Goal: Task Accomplishment & Management: Use online tool/utility

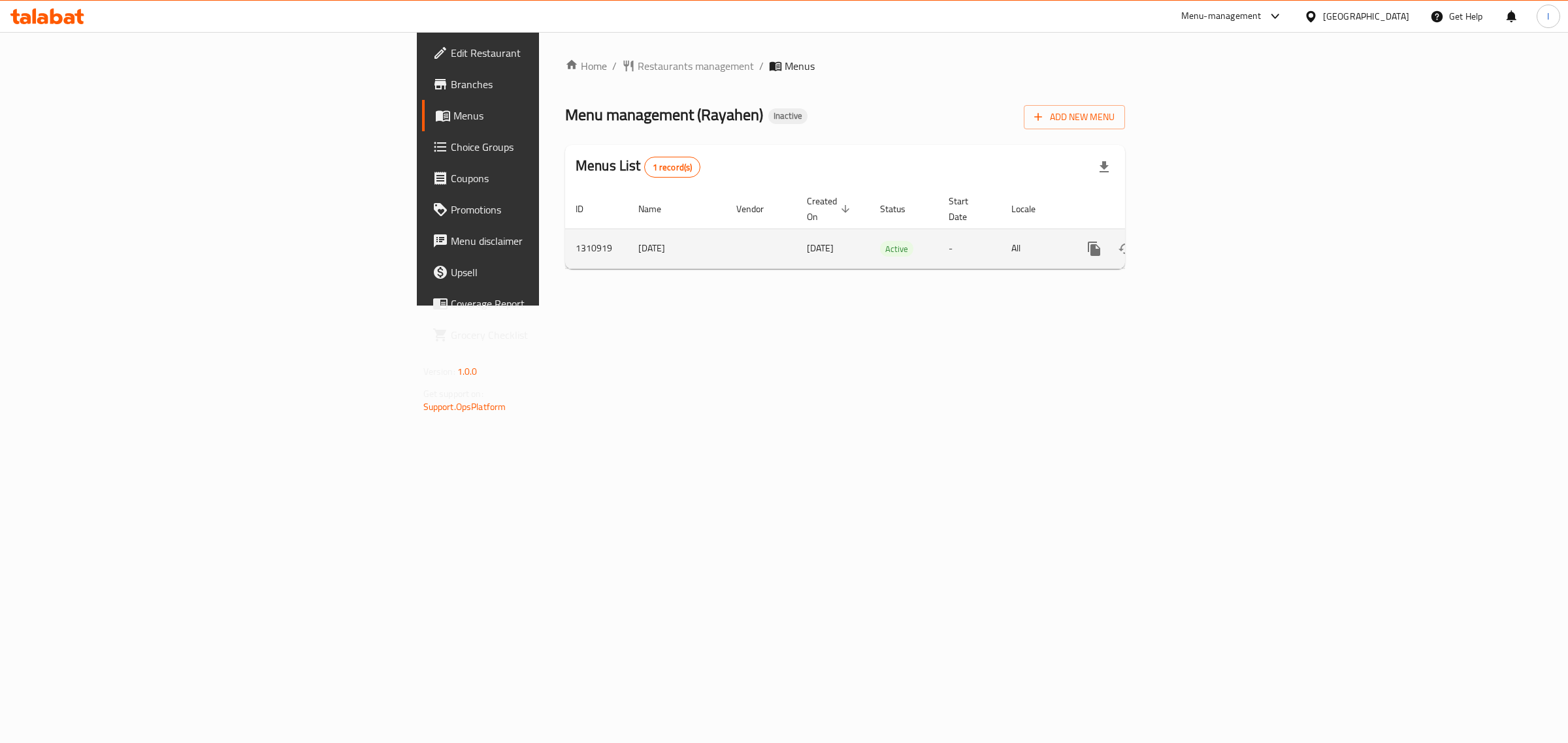
click at [1195, 243] on icon "enhanced table" at bounding box center [1188, 248] width 11 height 11
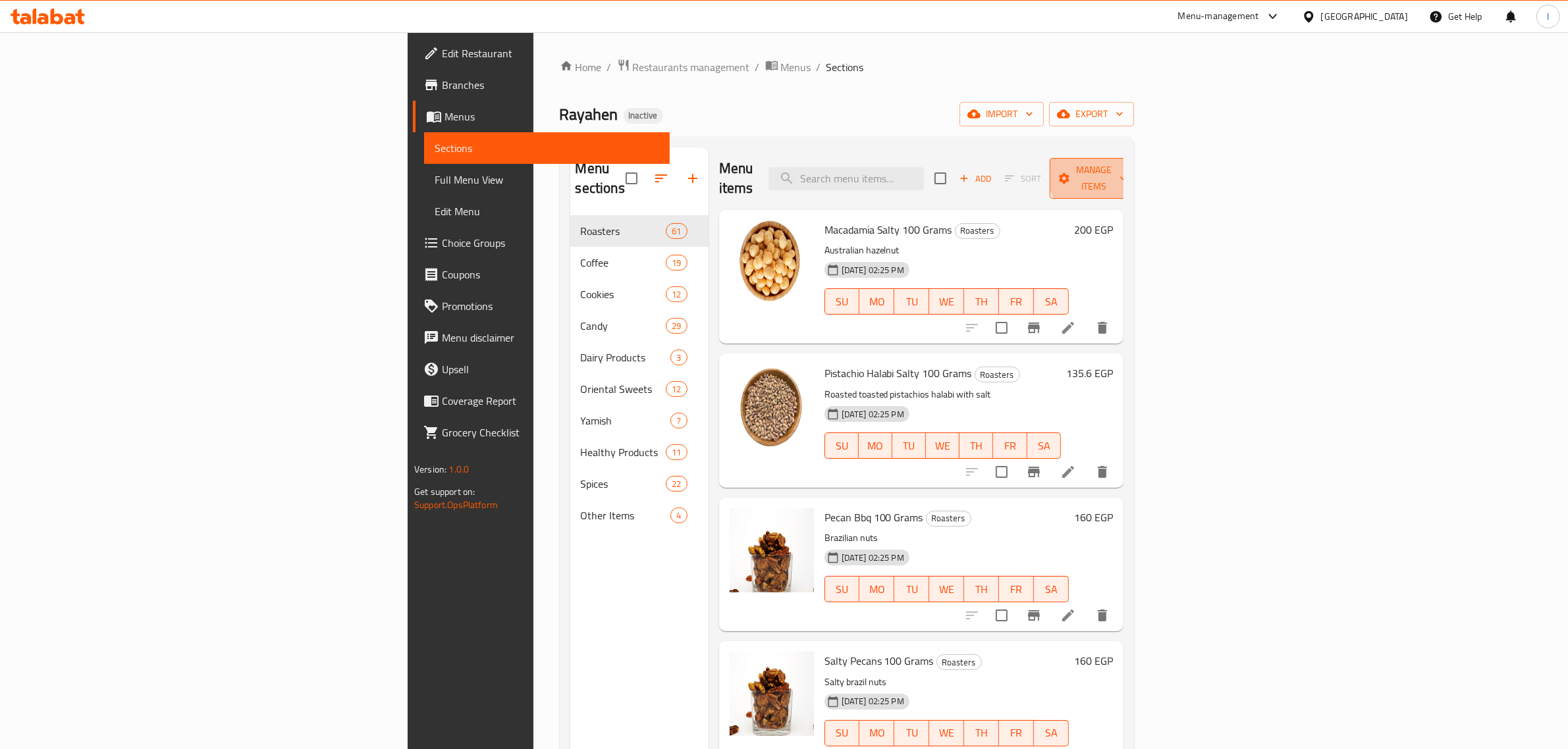
click at [1128, 173] on span "Manage items" at bounding box center [1094, 178] width 67 height 33
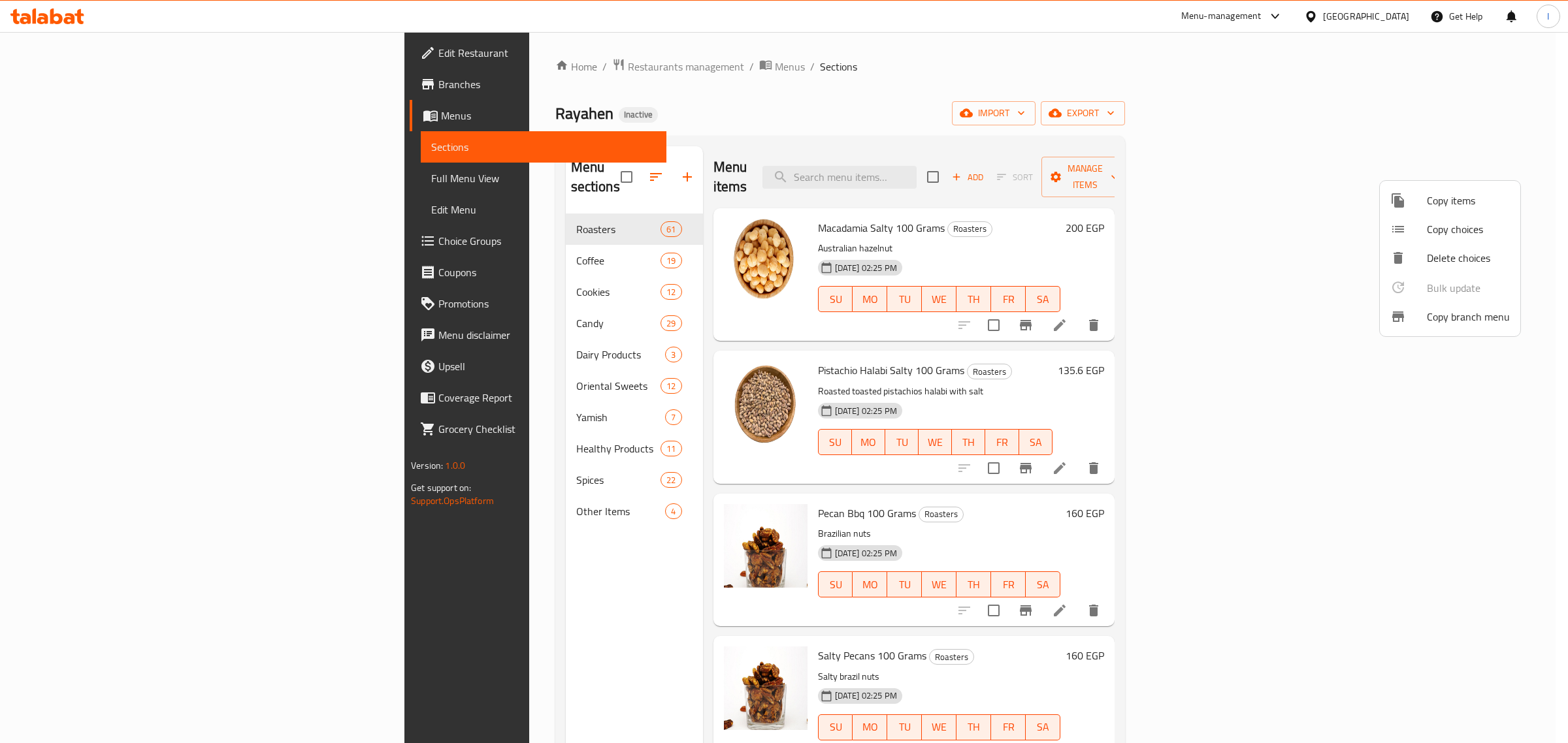
click at [1452, 316] on span "Copy branch menu" at bounding box center [1468, 316] width 83 height 15
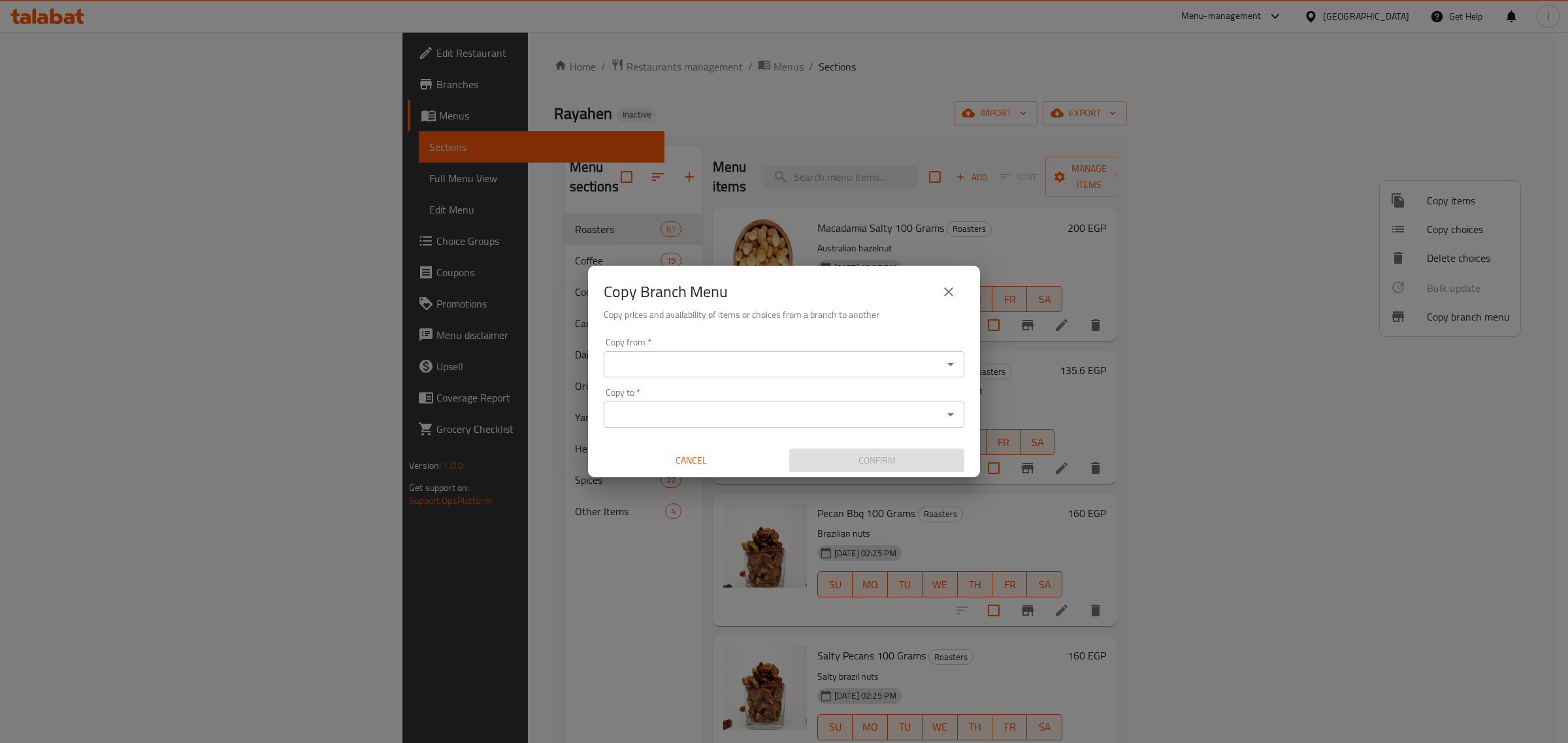
click at [693, 361] on input "Copy from   *" at bounding box center [773, 365] width 331 height 18
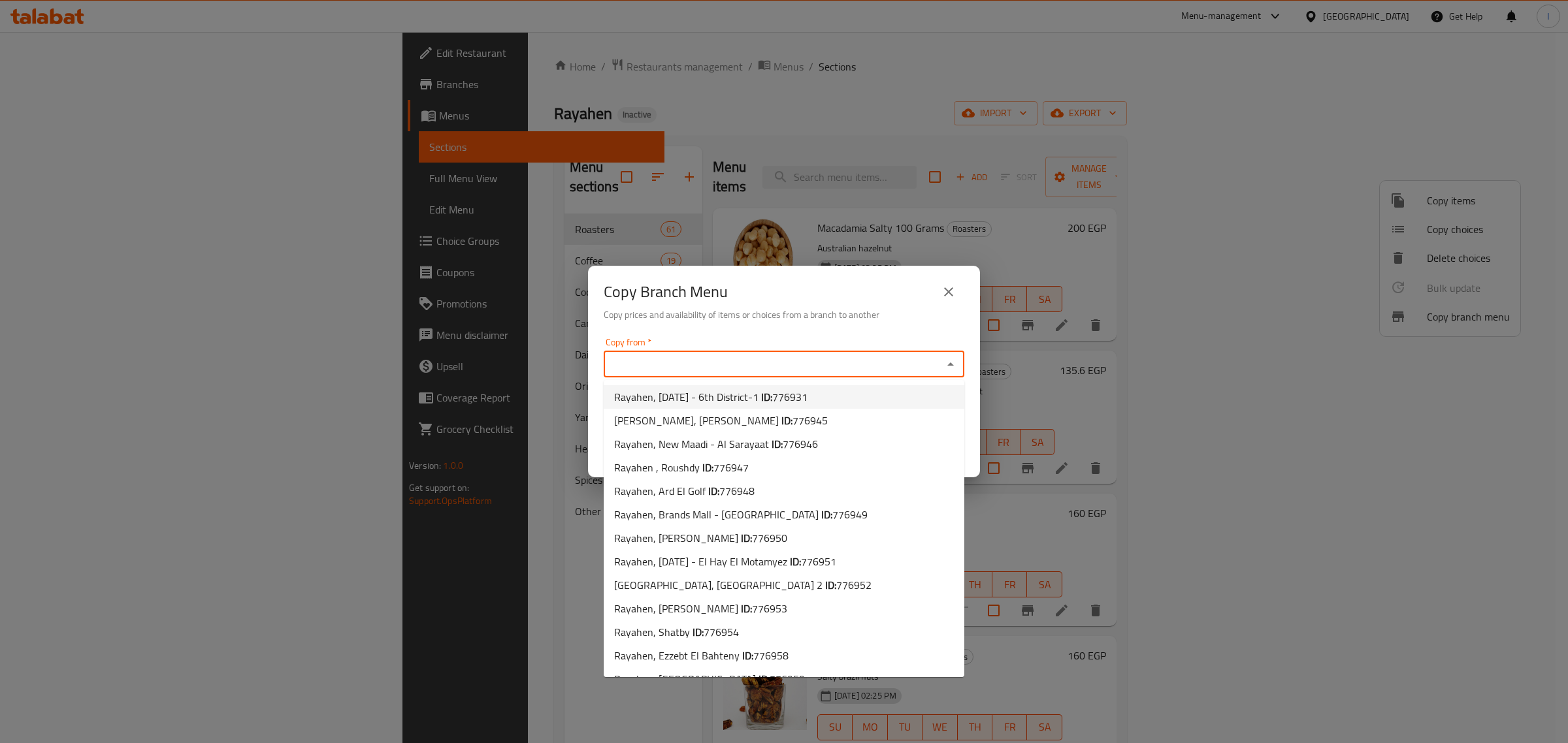
click at [681, 392] on span "Rayahen, [DATE] - 6th District-1 ID: 776931" at bounding box center [711, 397] width 193 height 15
type input "Rayahen, [DATE] - 6th District-1"
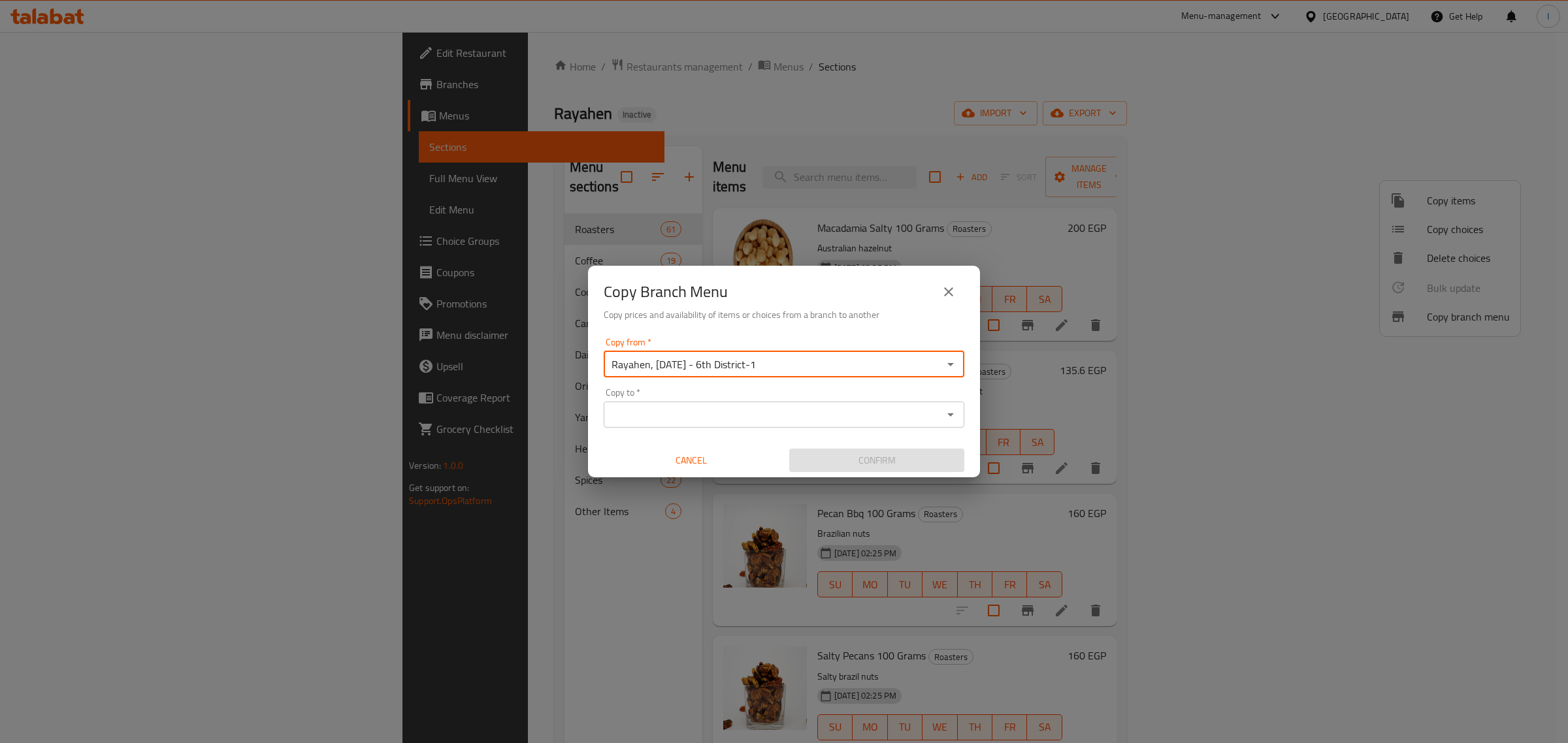
click at [707, 411] on input "Copy to   *" at bounding box center [773, 415] width 331 height 18
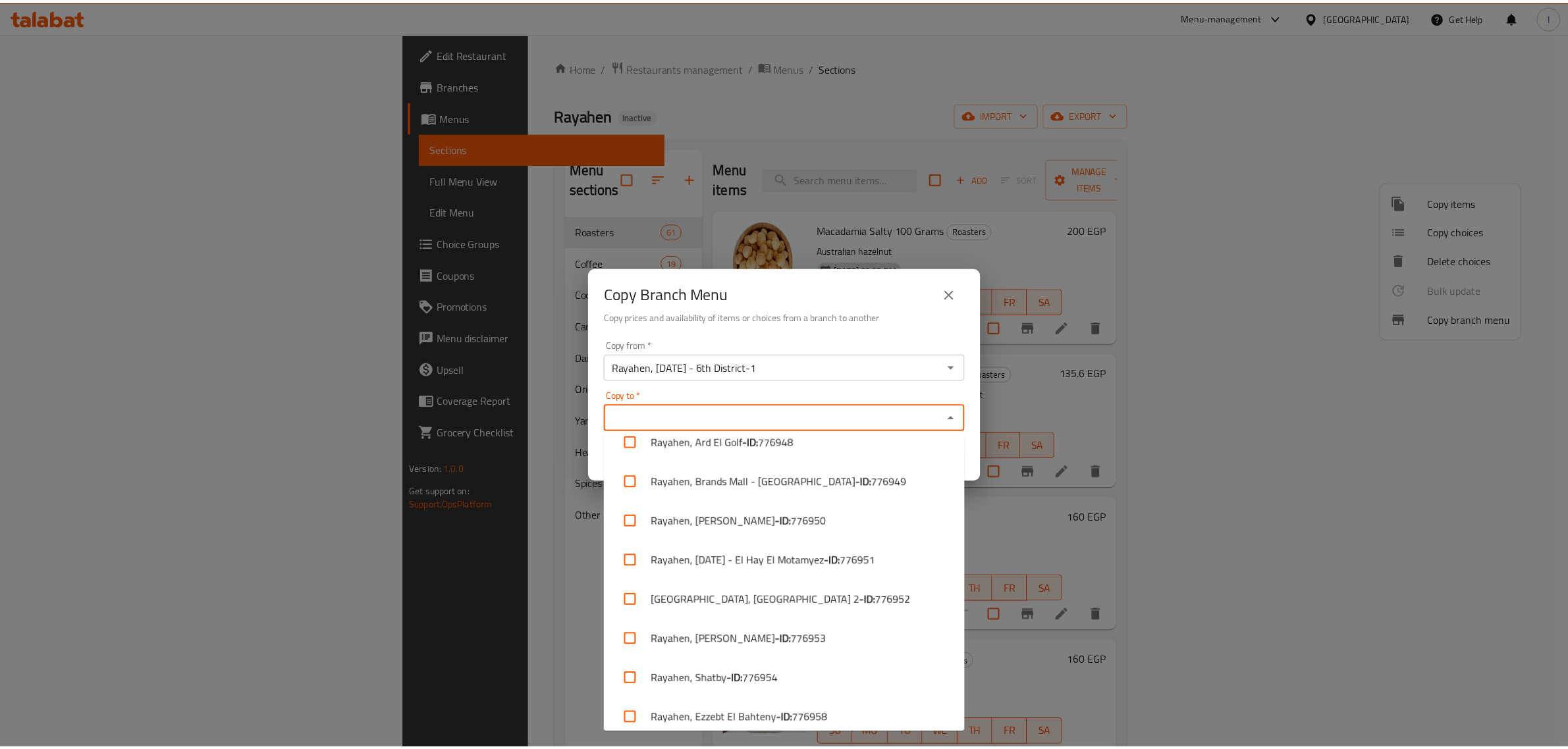
scroll to position [618, 0]
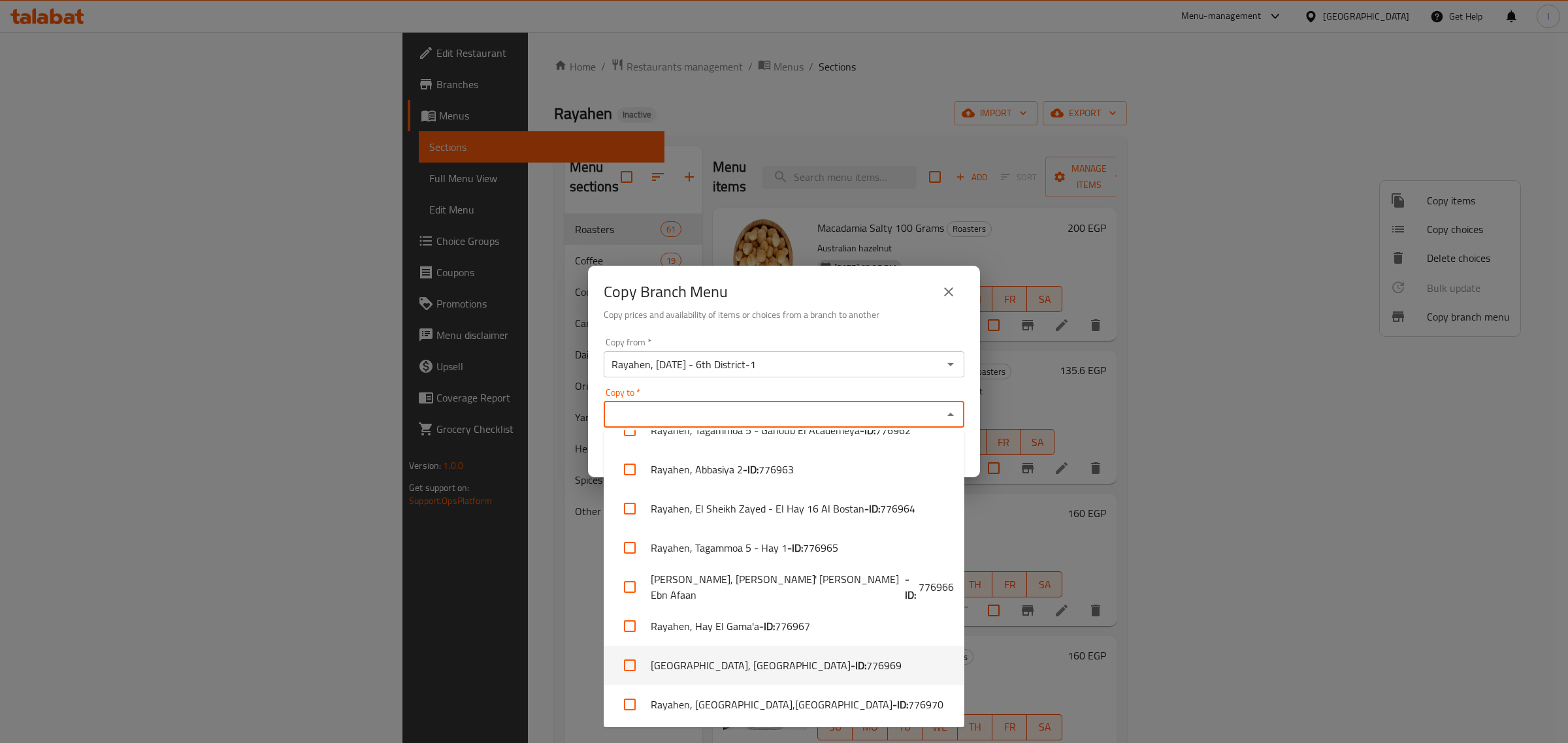
click at [720, 662] on li "Rayahen, Al Arab District - ID: 776969" at bounding box center [784, 665] width 361 height 39
checkbox input "true"
click at [802, 332] on div "Copy from   * Rayahen, 6th of October - 6th District-1 Copy from * Copy to   * …" at bounding box center [784, 405] width 392 height 146
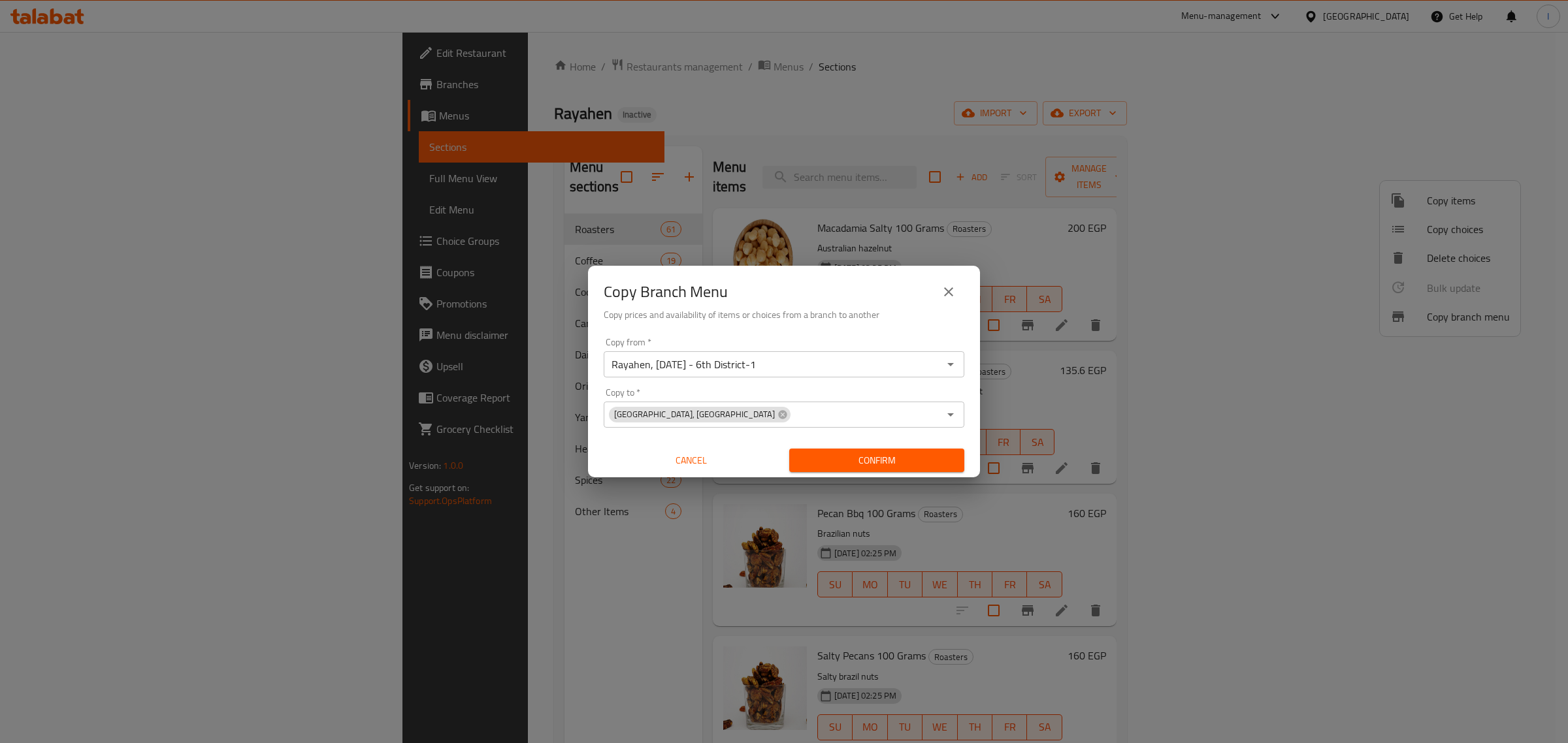
click at [850, 463] on span "Confirm" at bounding box center [877, 460] width 154 height 16
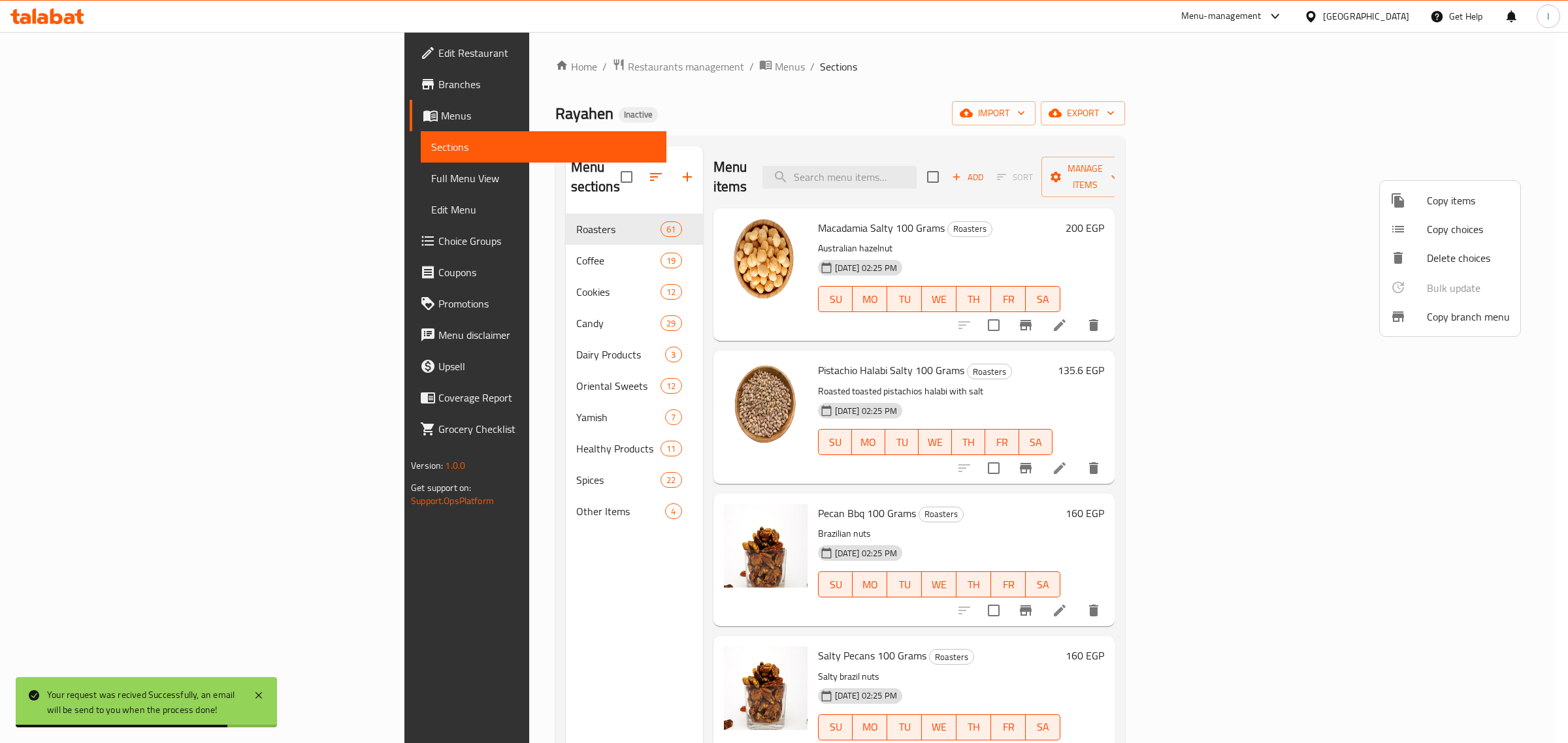
click at [57, 83] on div at bounding box center [784, 372] width 1568 height 743
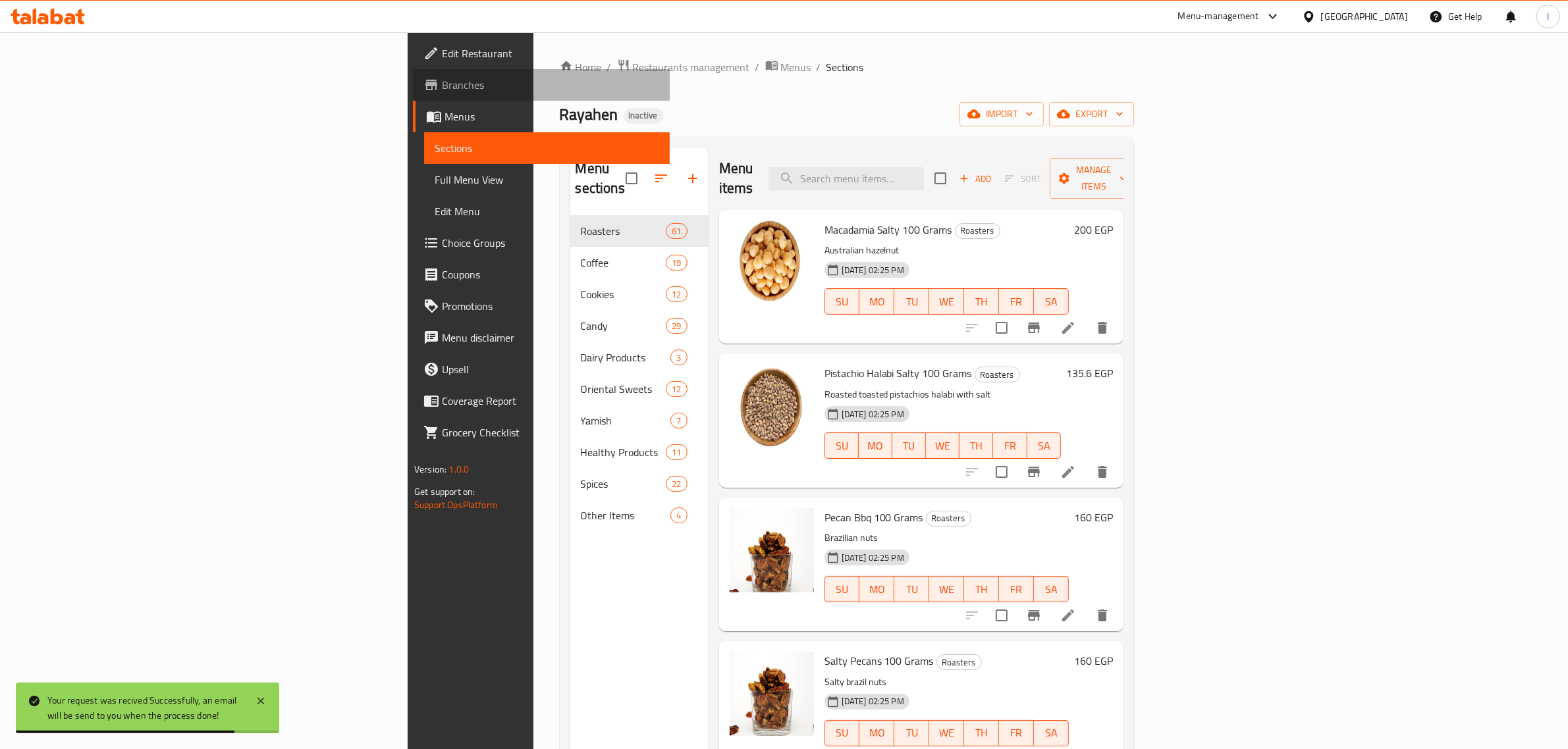
click at [442, 83] on span "Branches" at bounding box center [550, 85] width 217 height 15
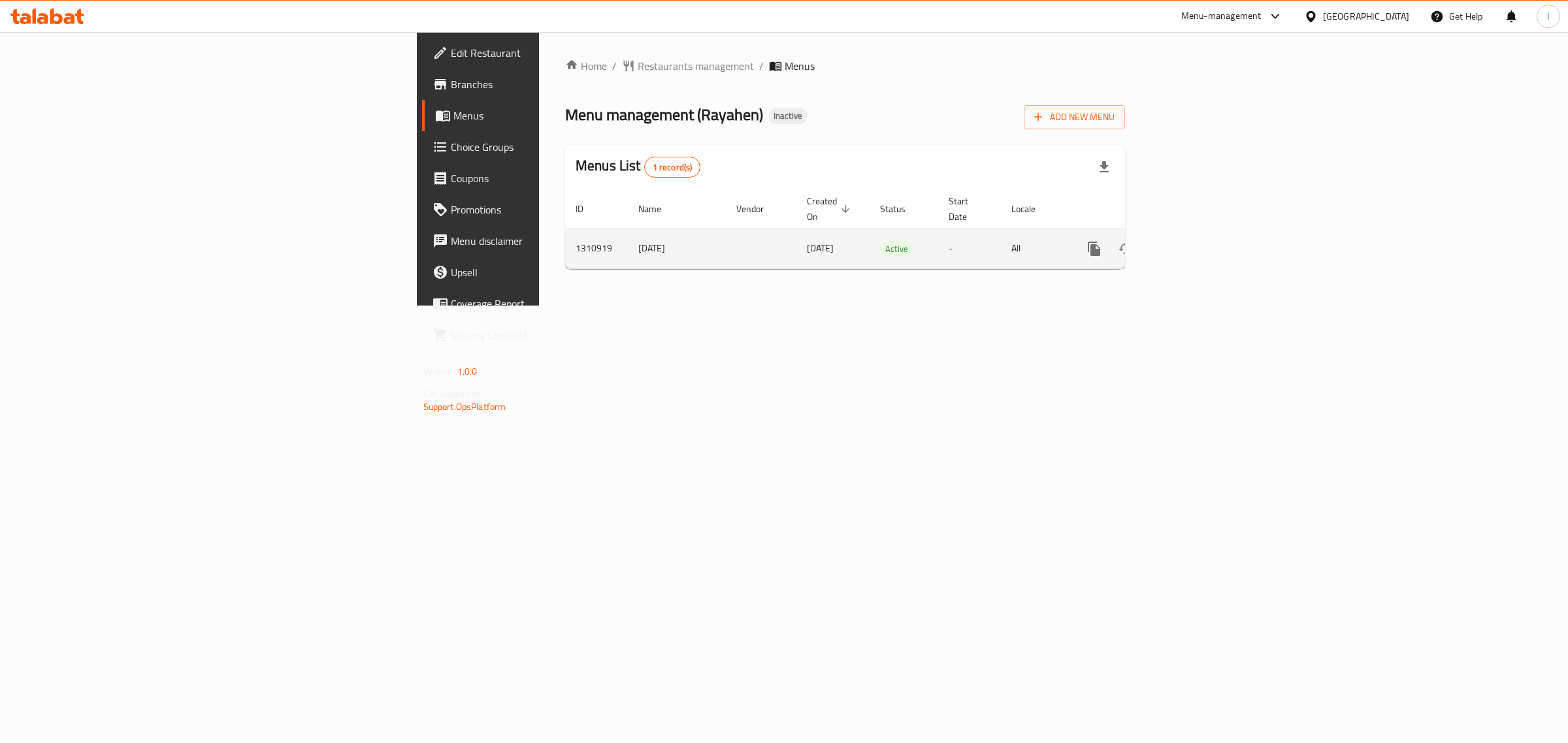
click at [1195, 243] on icon "enhanced table" at bounding box center [1188, 248] width 11 height 11
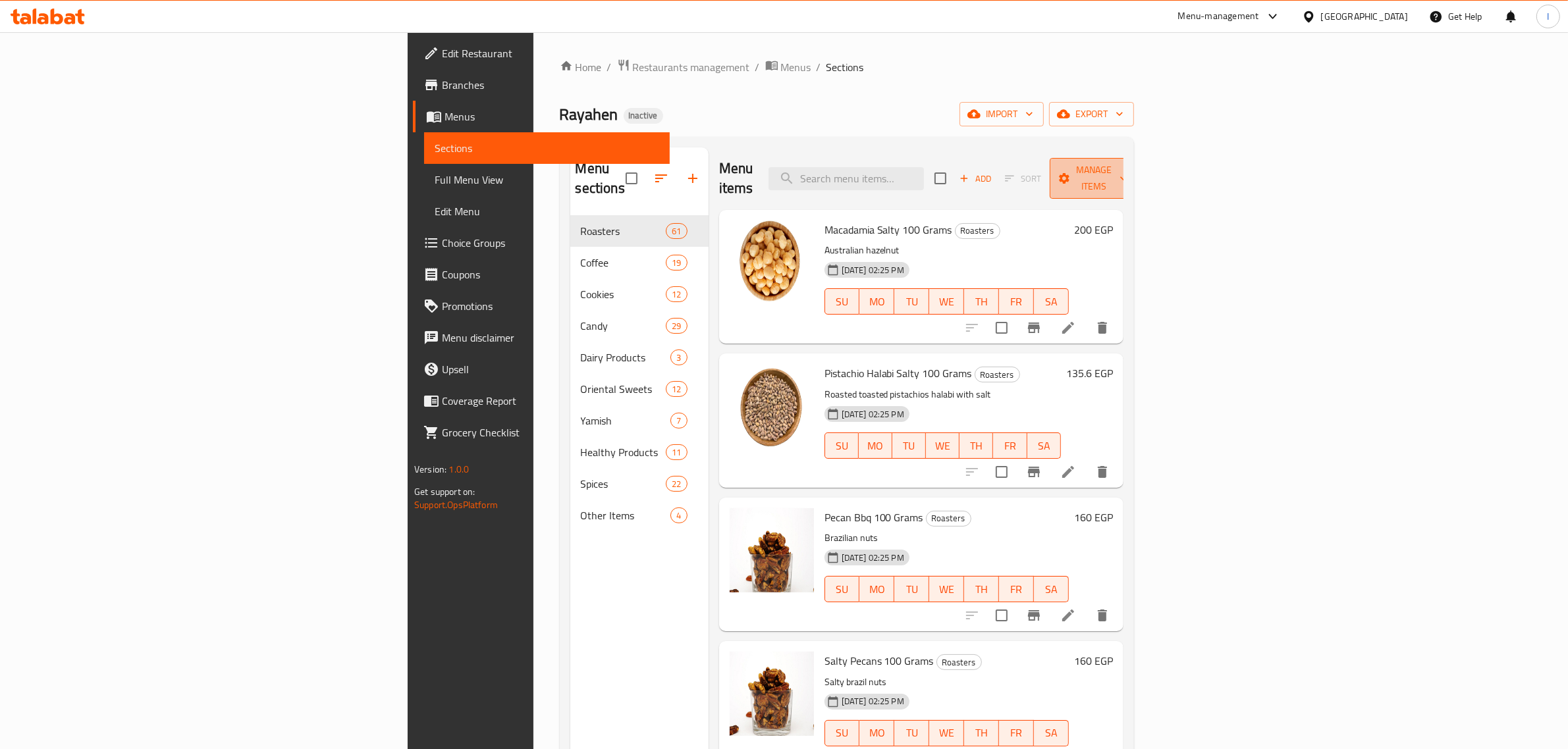
click at [1128, 177] on span "Manage items" at bounding box center [1094, 178] width 67 height 33
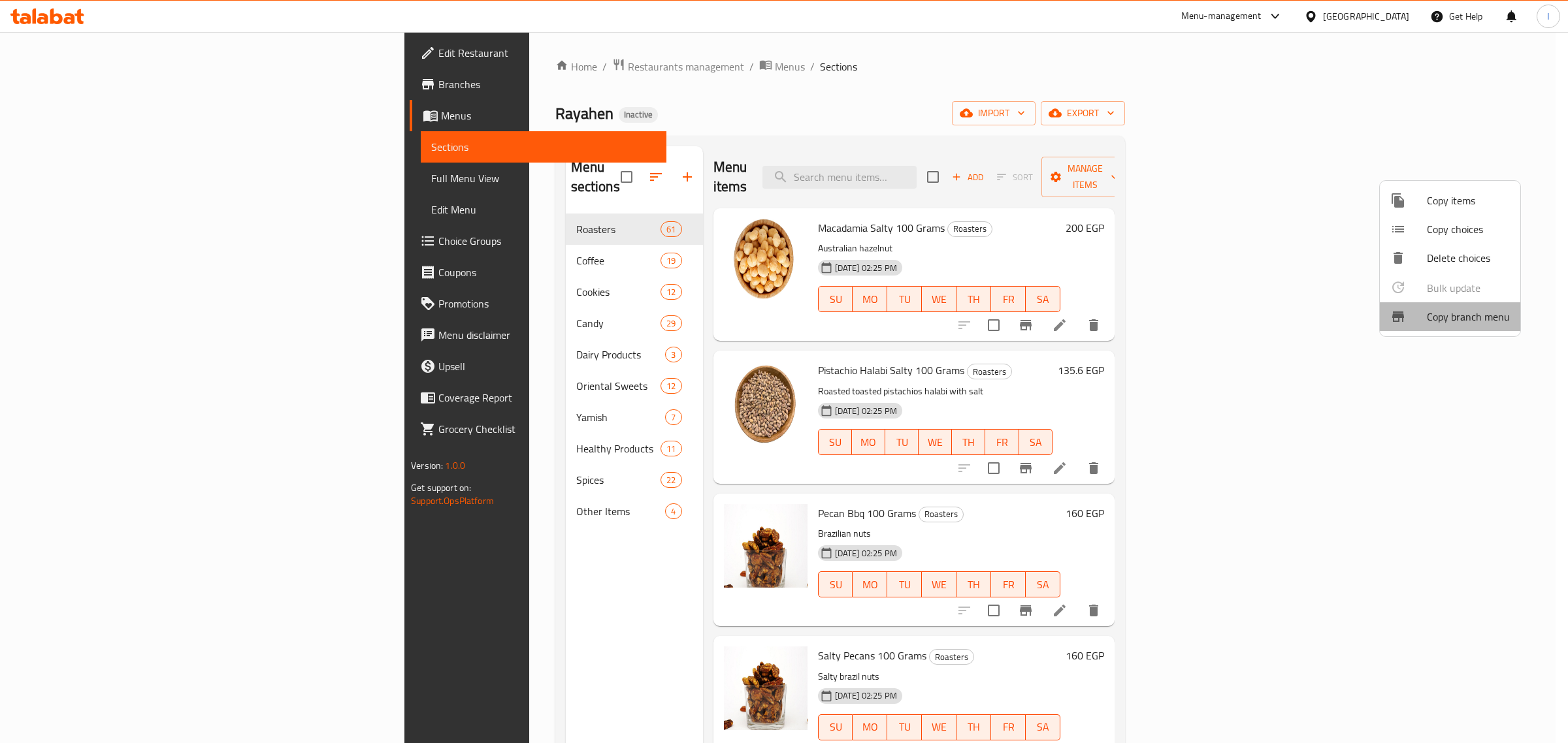
click at [1433, 309] on span "Copy branch menu" at bounding box center [1468, 316] width 83 height 15
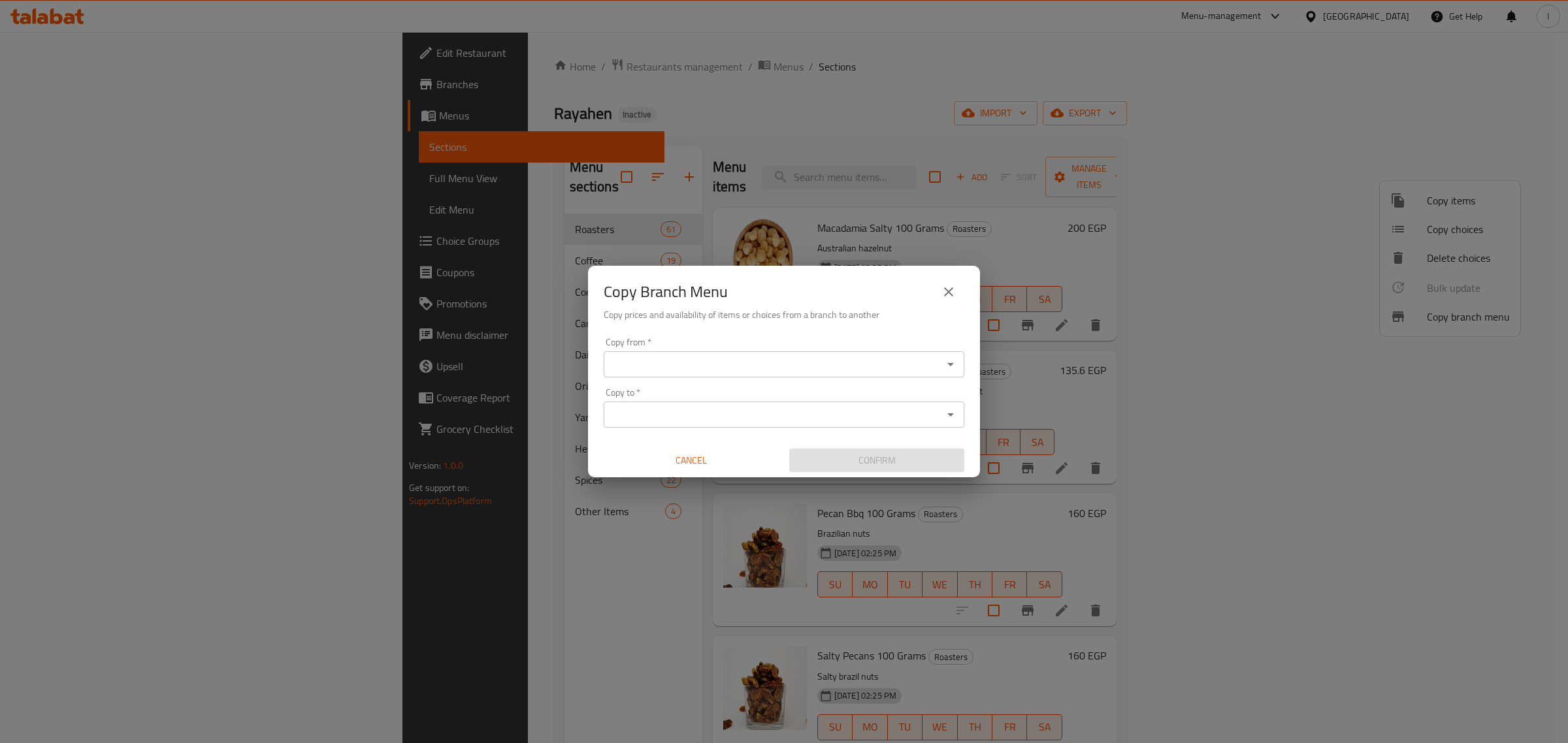
click at [775, 372] on input "Copy from   *" at bounding box center [773, 365] width 331 height 18
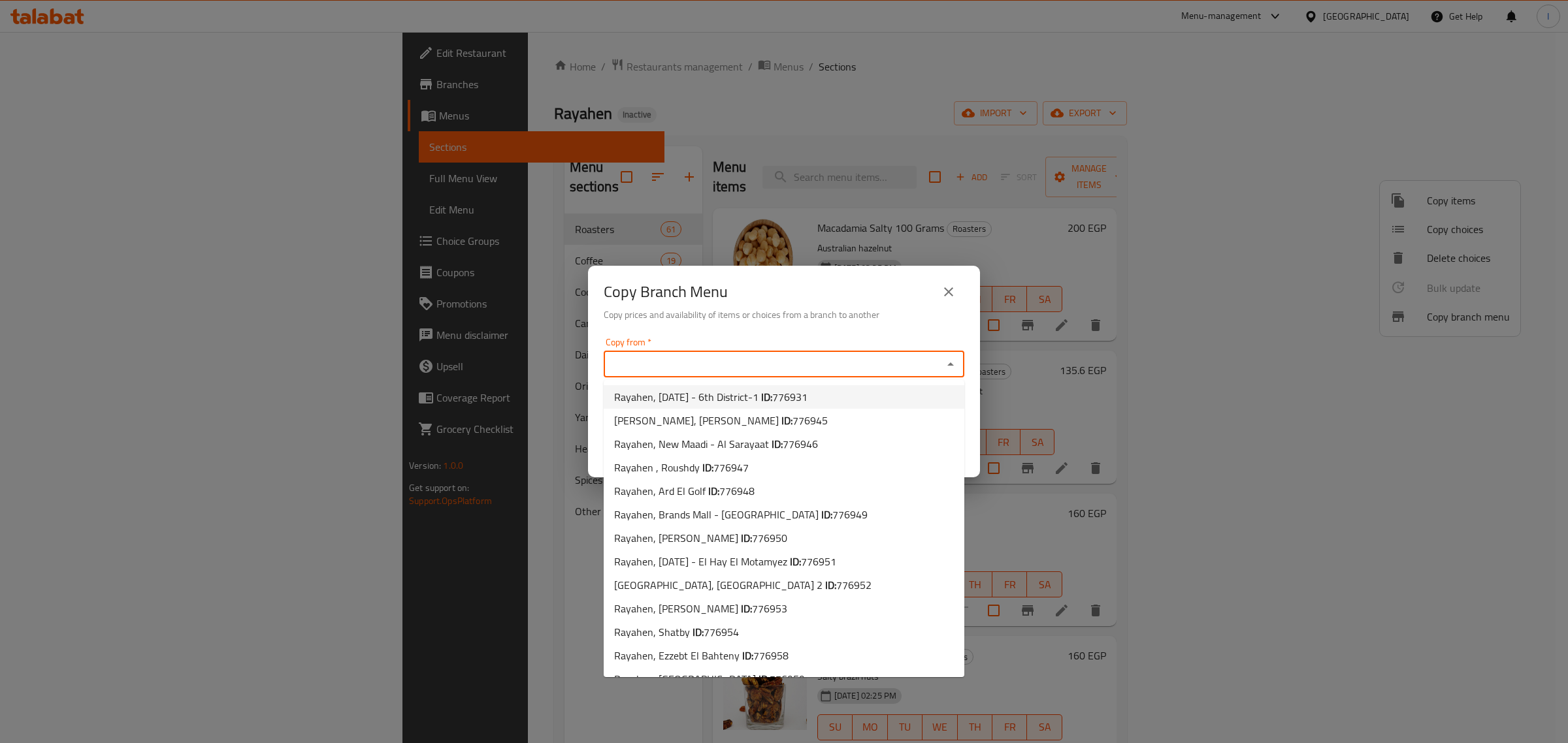
click at [638, 397] on span "Rayahen, [DATE] - 6th District-1 ID: 776931" at bounding box center [711, 397] width 193 height 15
type input "Rayahen, [DATE] - 6th District-1"
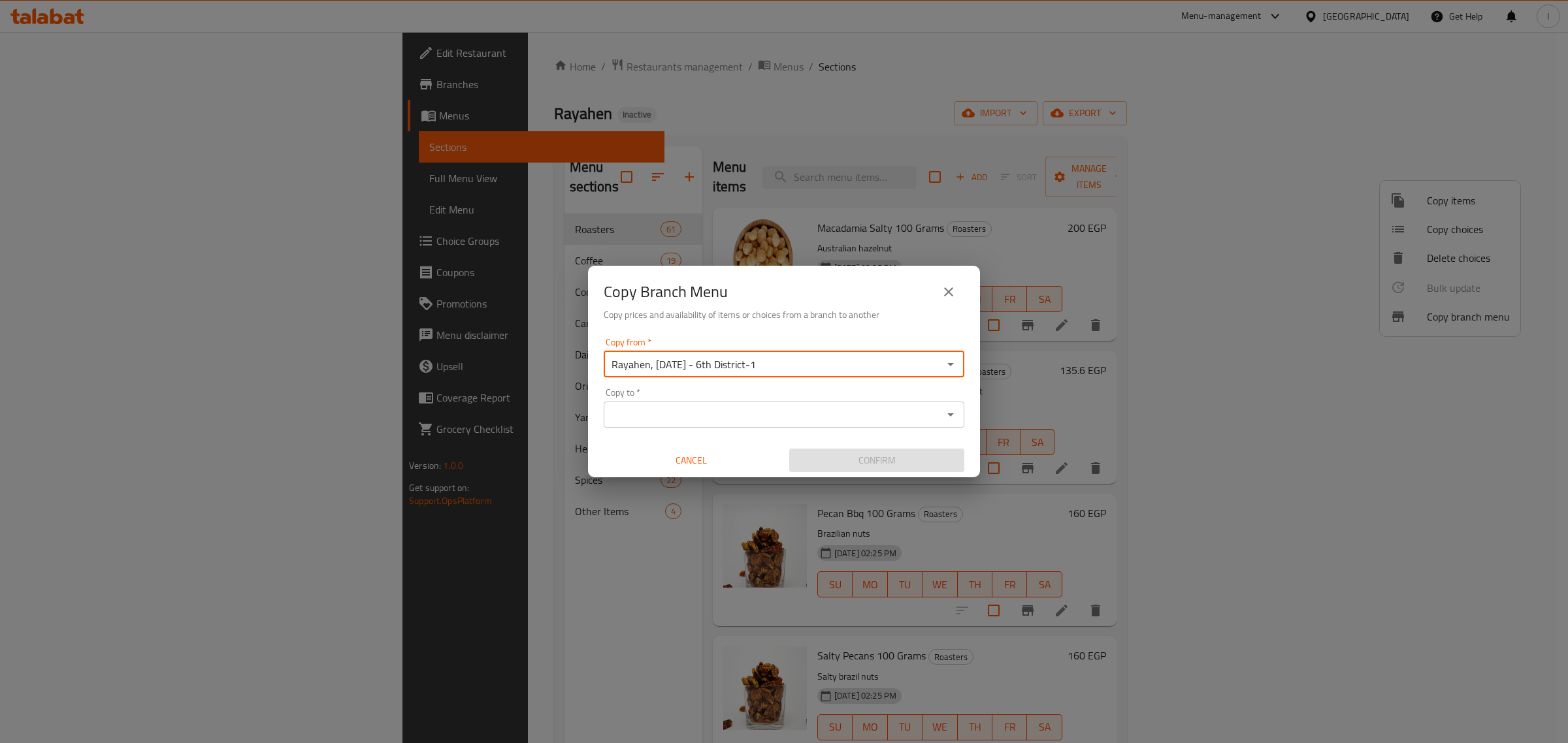
click at [691, 415] on input "Copy to   *" at bounding box center [773, 415] width 331 height 18
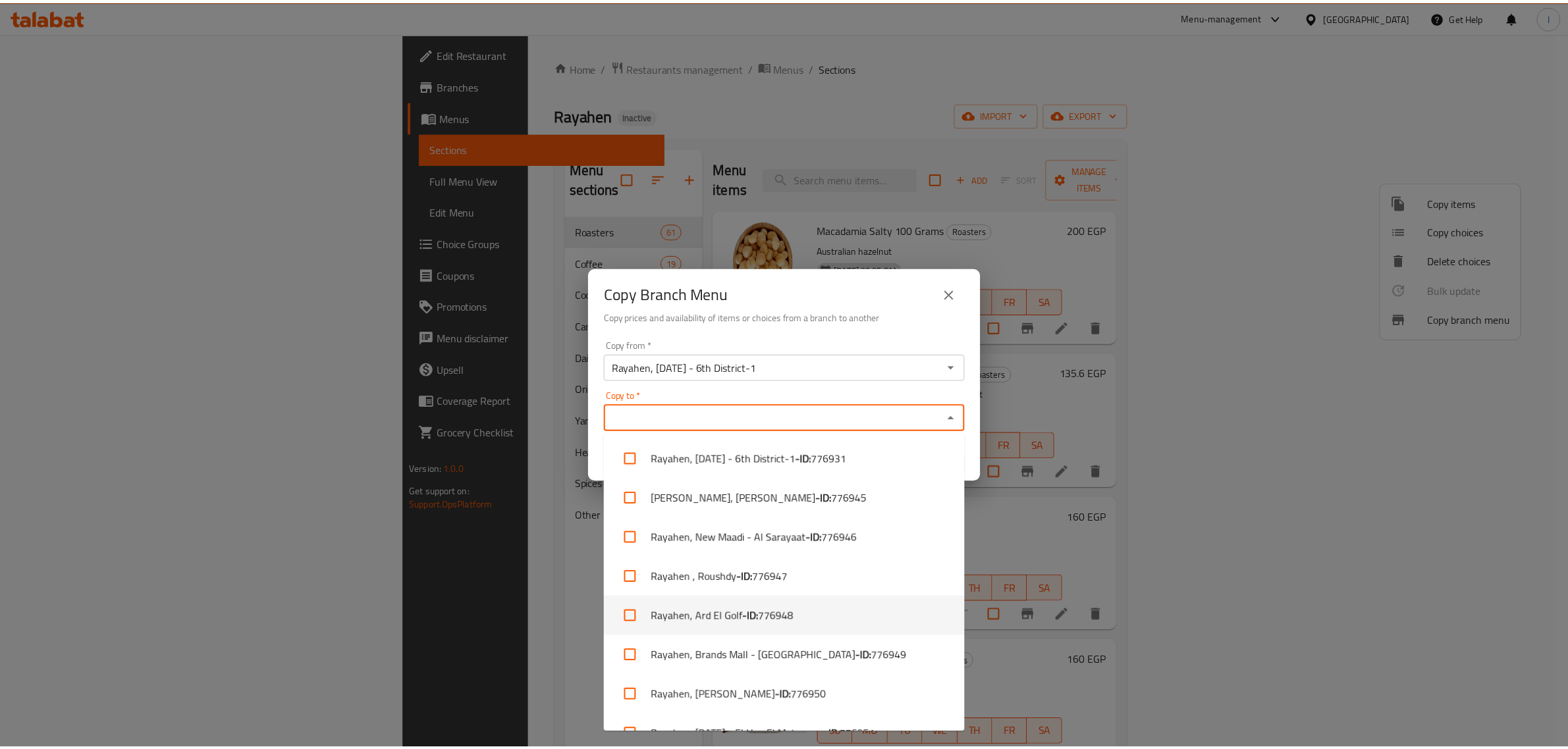
scroll to position [618, 0]
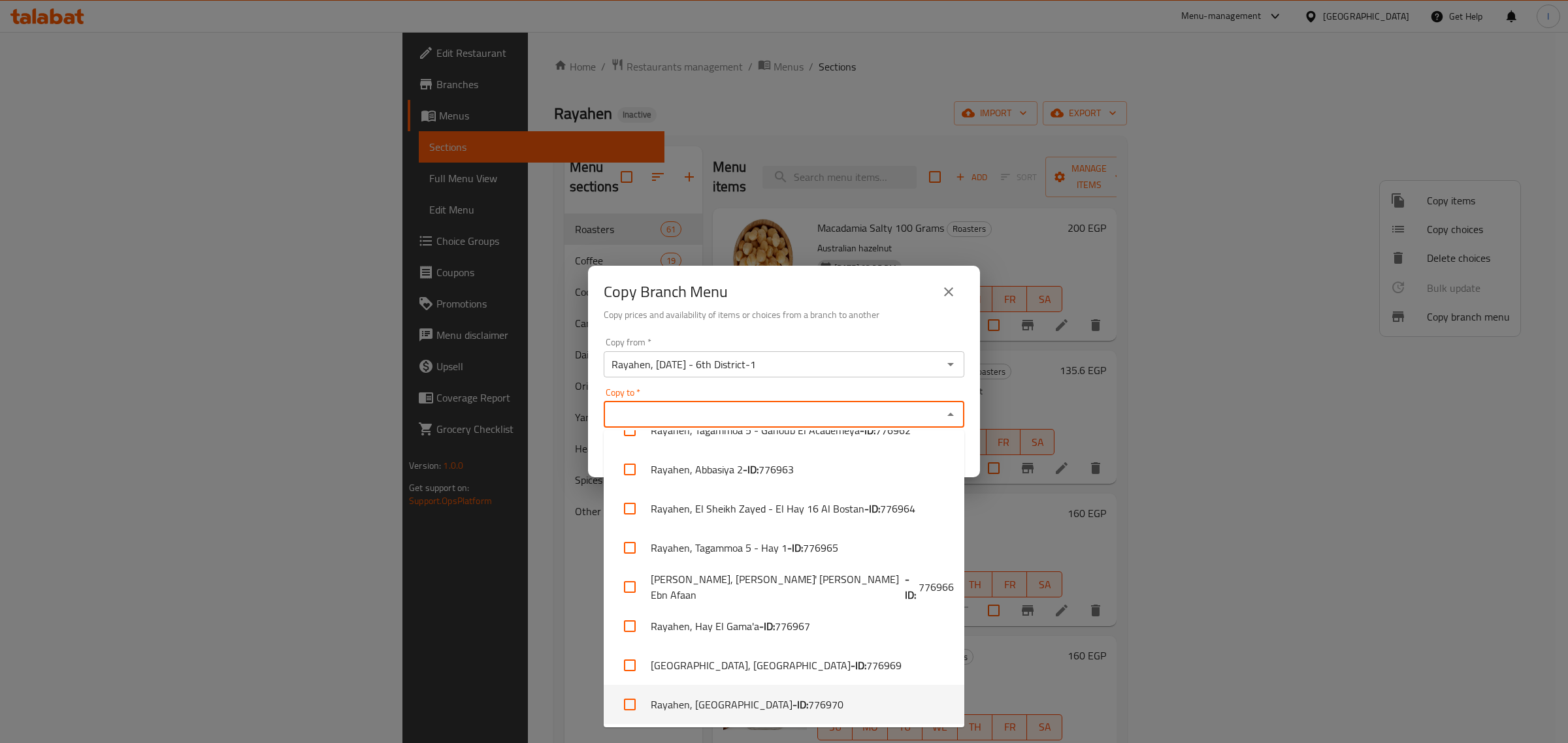
click at [743, 698] on li "Rayahen, San Stefano - ID: 776970" at bounding box center [784, 704] width 361 height 39
checkbox input "true"
click at [773, 300] on div "Copy Branch Menu" at bounding box center [784, 292] width 361 height 31
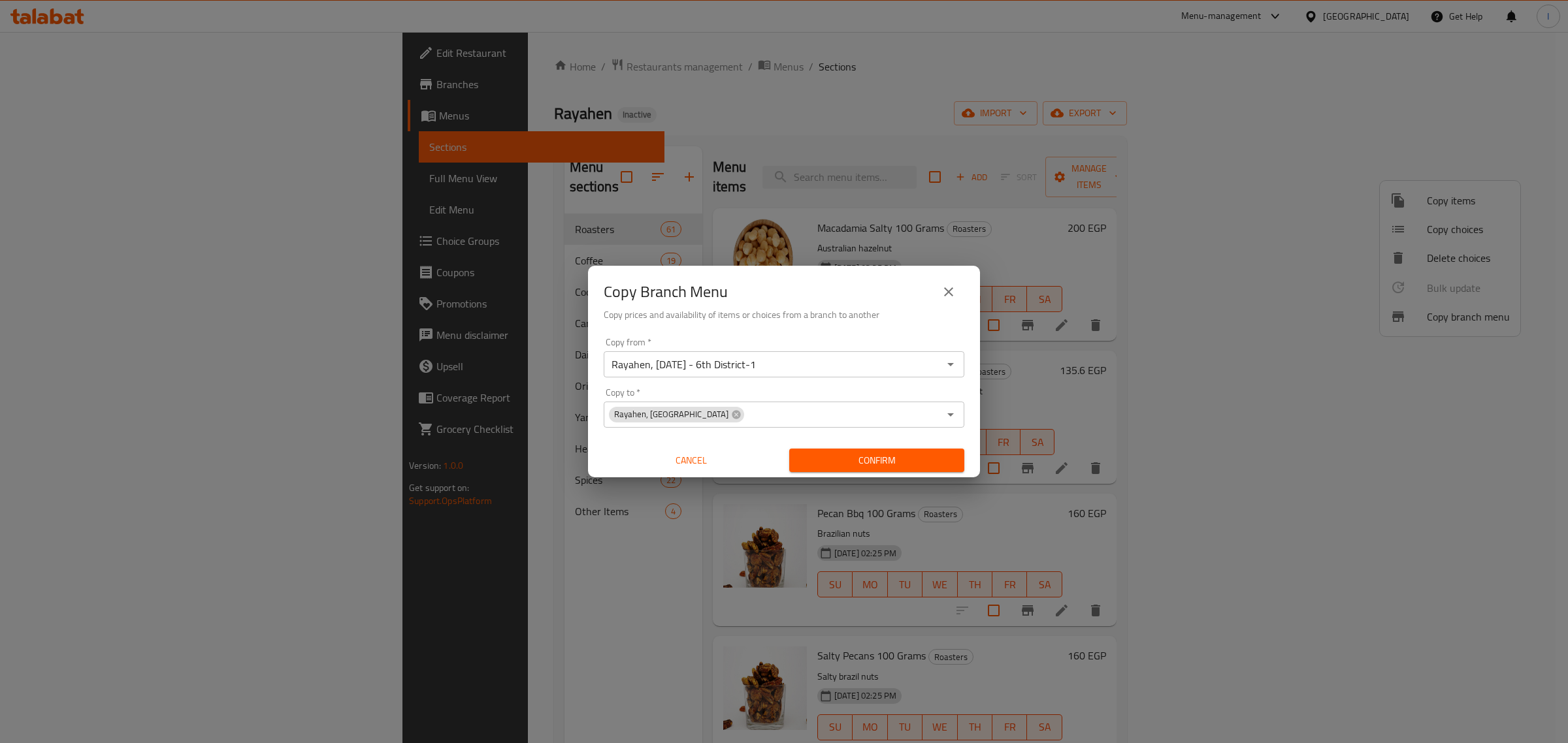
click at [820, 461] on span "Confirm" at bounding box center [877, 460] width 154 height 16
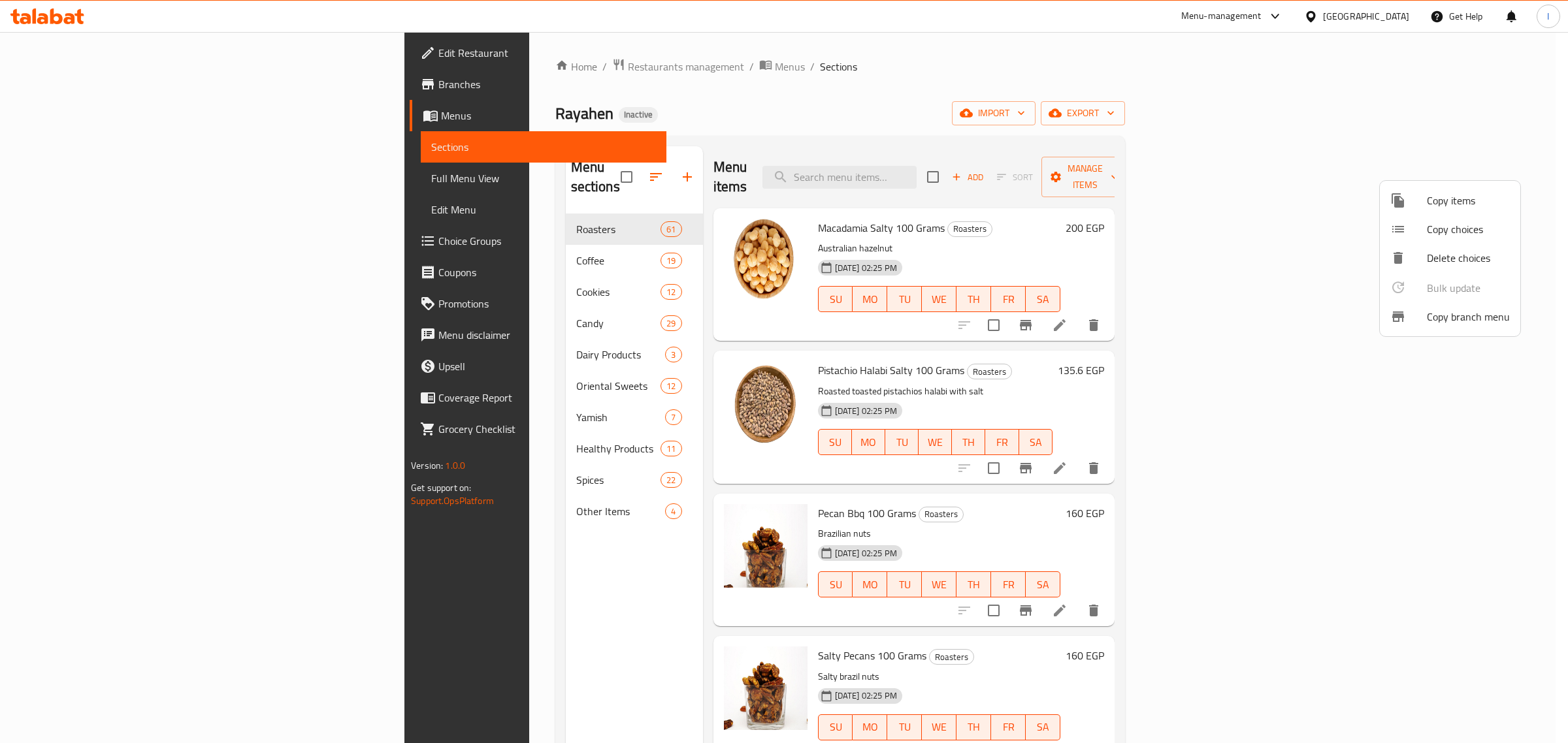
click at [43, 90] on div at bounding box center [784, 372] width 1568 height 743
click at [438, 82] on span "Branches" at bounding box center [547, 84] width 218 height 15
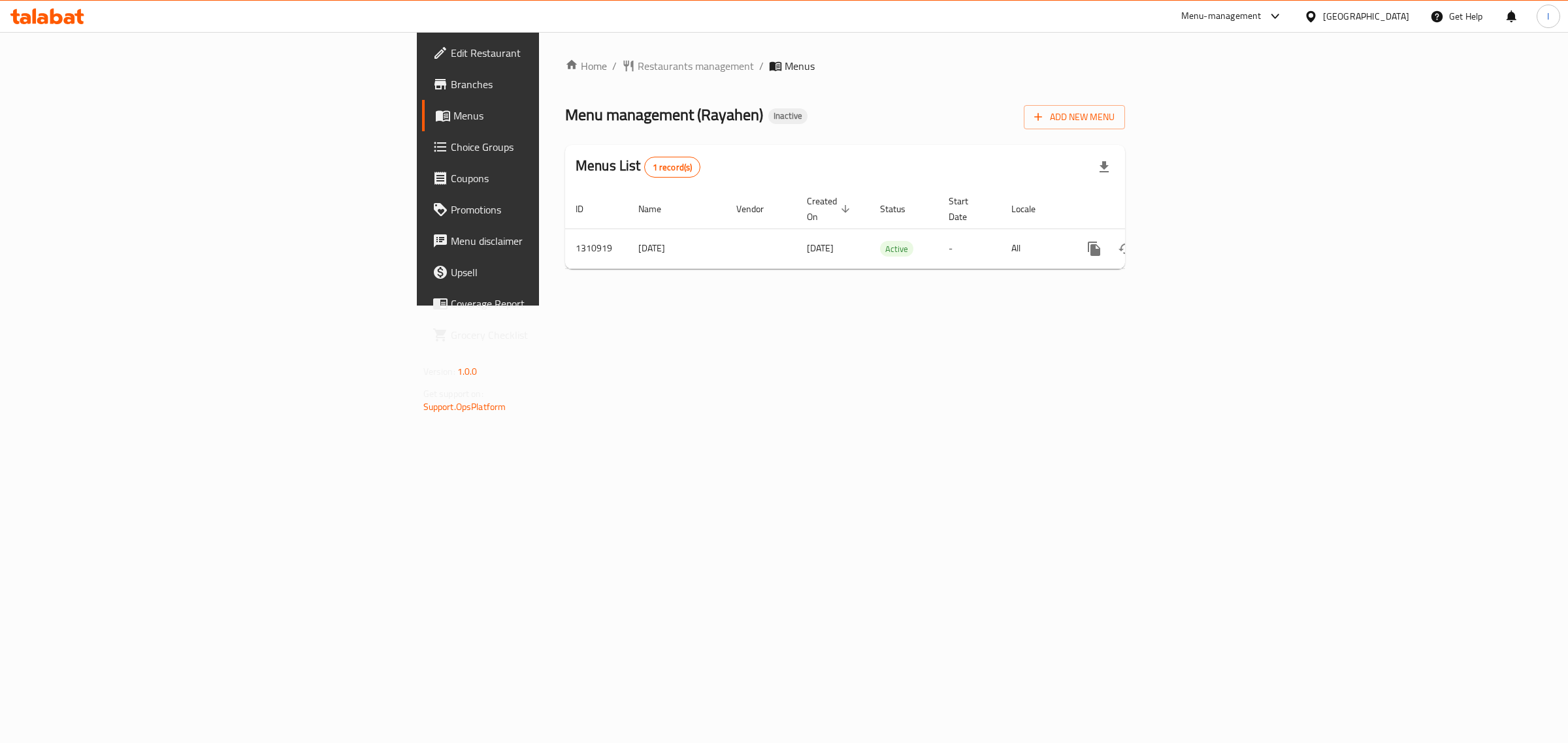
click at [451, 87] on span "Branches" at bounding box center [559, 84] width 218 height 15
click at [1195, 243] on icon "enhanced table" at bounding box center [1188, 248] width 11 height 11
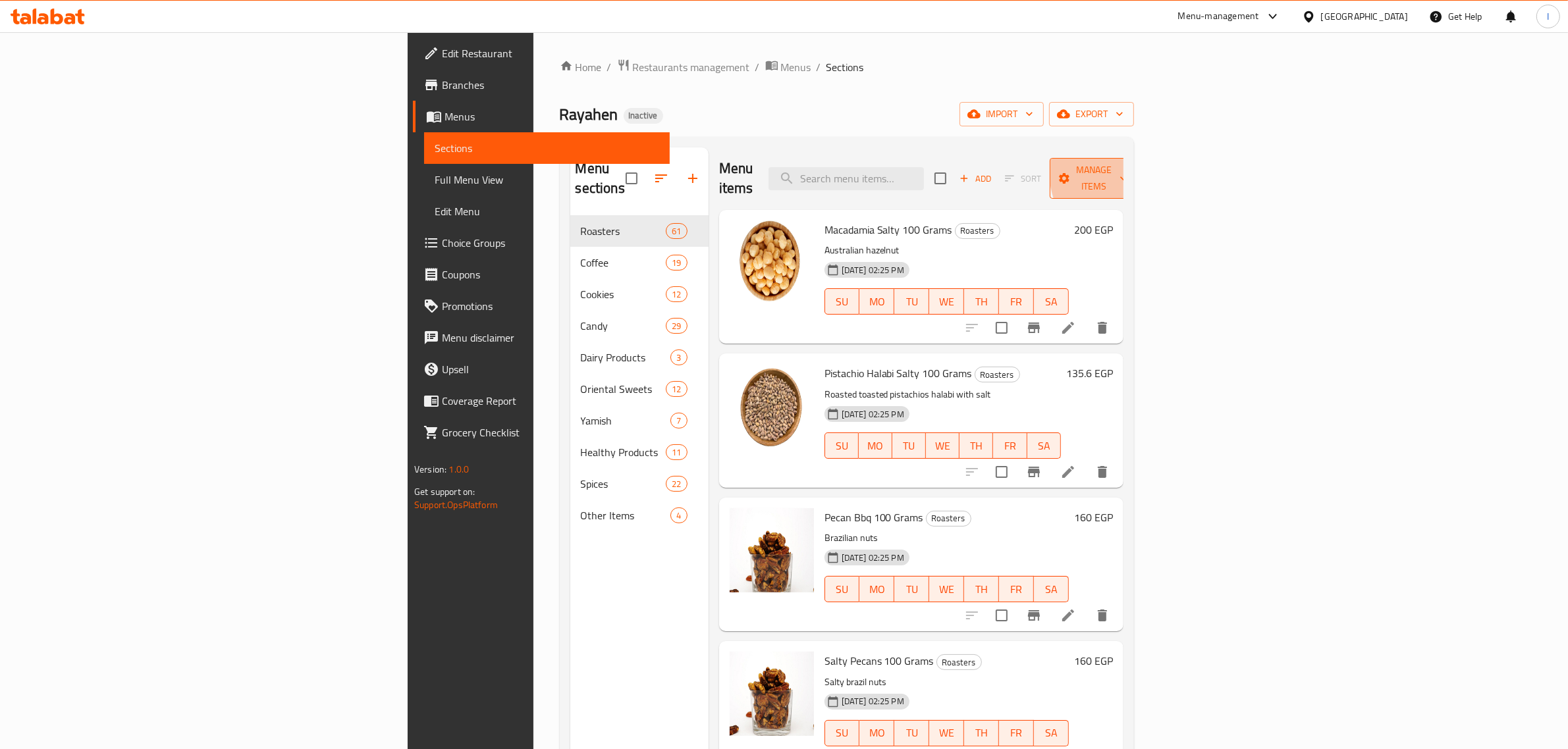
click at [1128, 168] on span "Manage items" at bounding box center [1094, 178] width 67 height 33
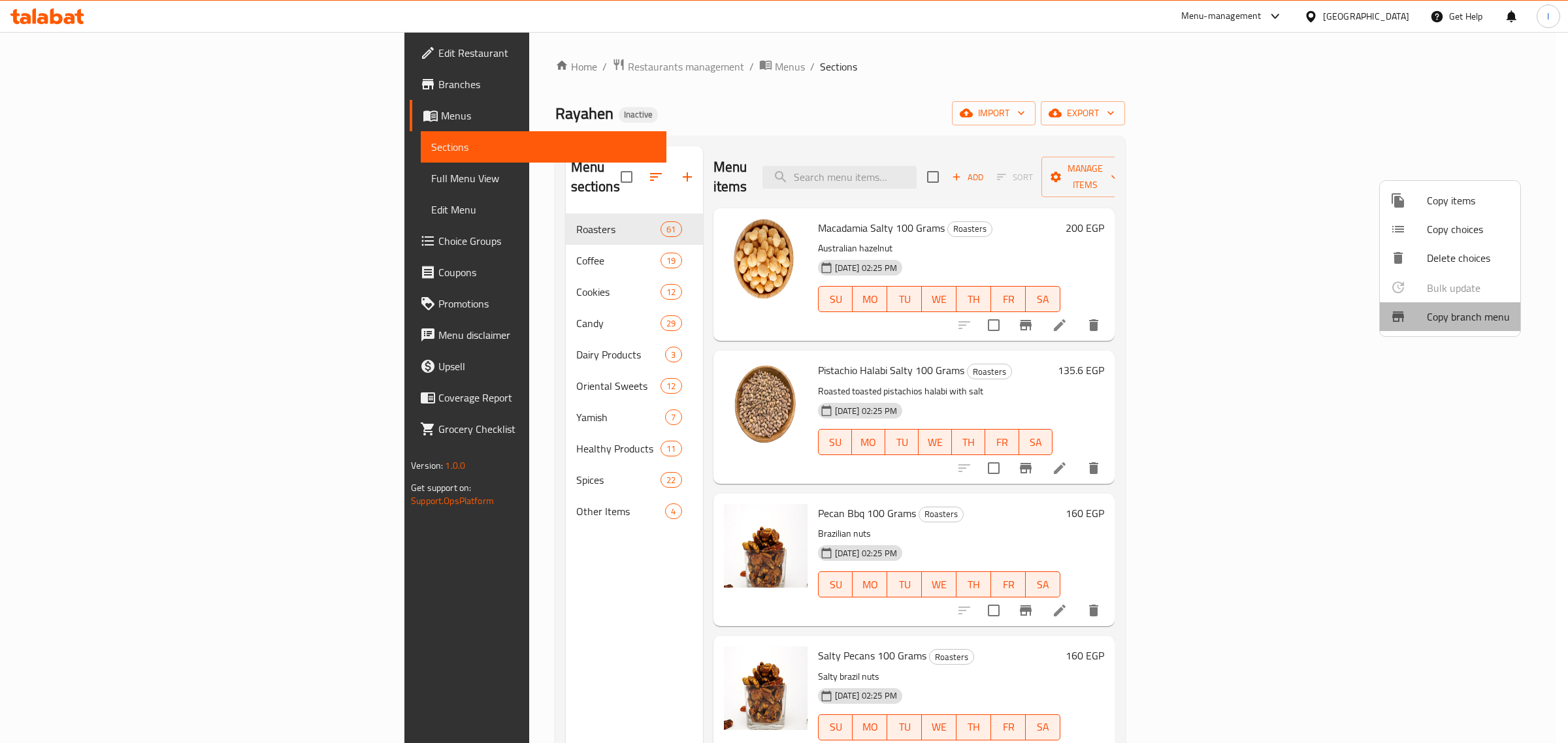
click at [1452, 309] on span "Copy branch menu" at bounding box center [1468, 316] width 83 height 15
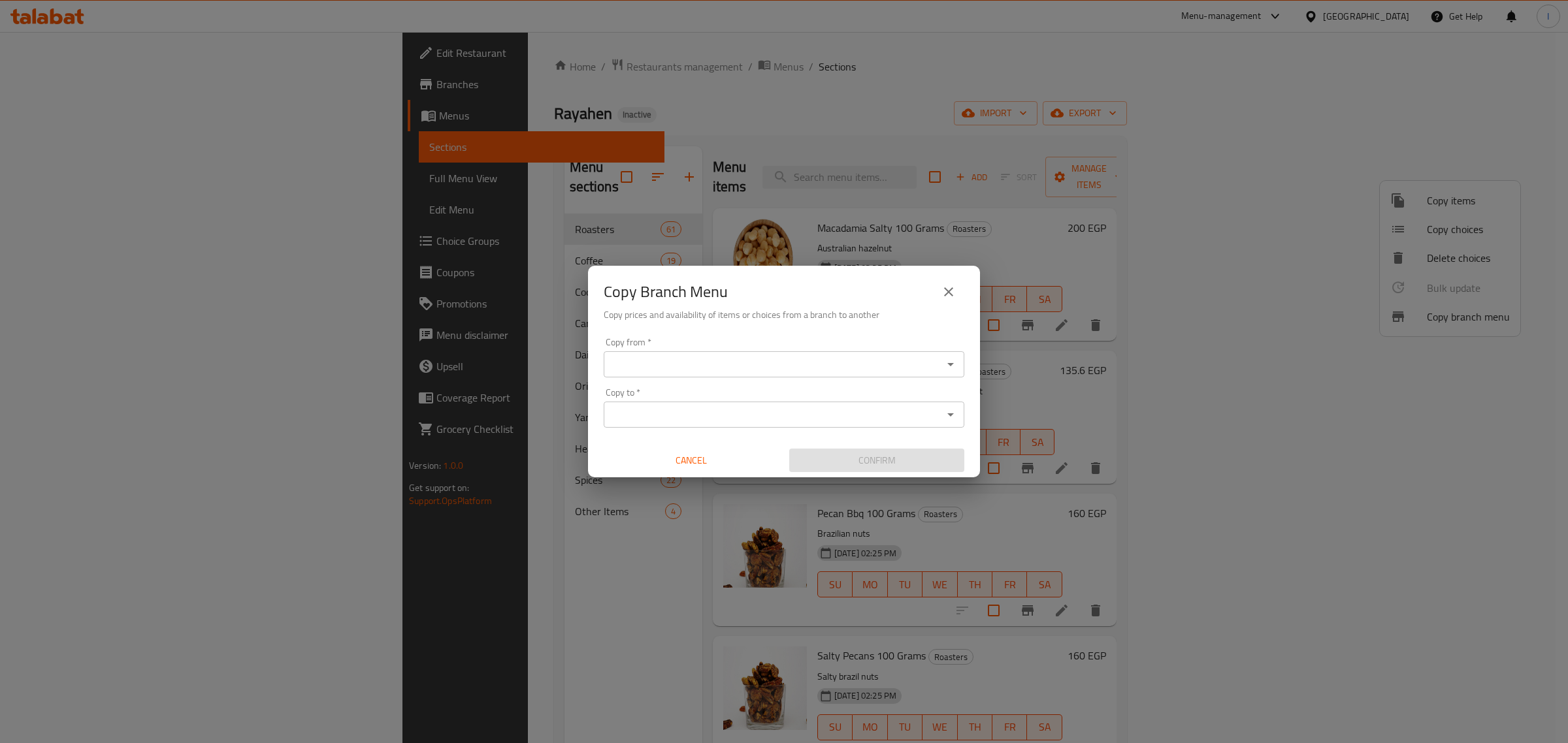
click at [737, 362] on input "Copy from   *" at bounding box center [773, 365] width 331 height 18
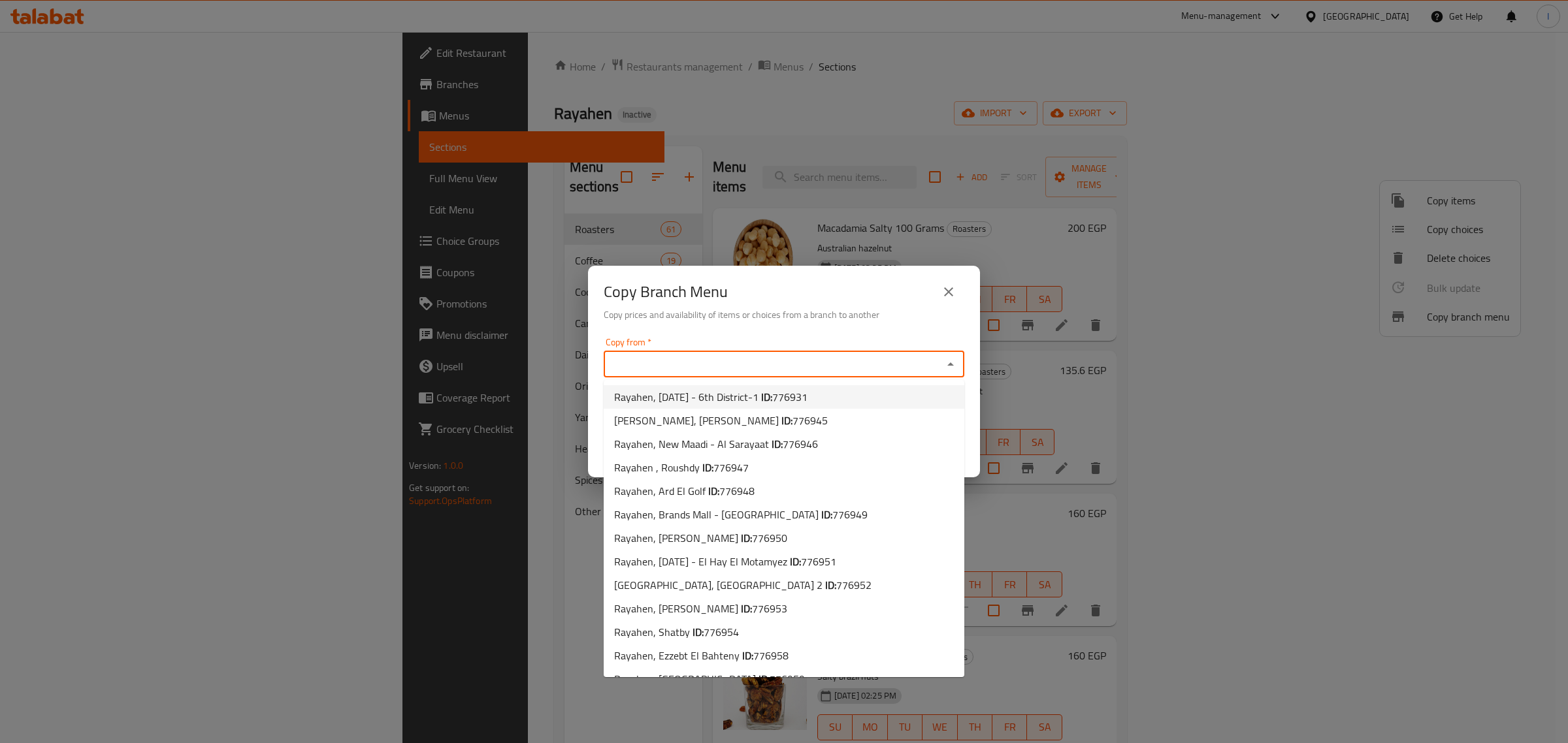
click at [686, 394] on span "Rayahen, [DATE] - 6th District-1 ID: 776931" at bounding box center [711, 397] width 193 height 15
type input "Rayahen, [DATE] - 6th District-1"
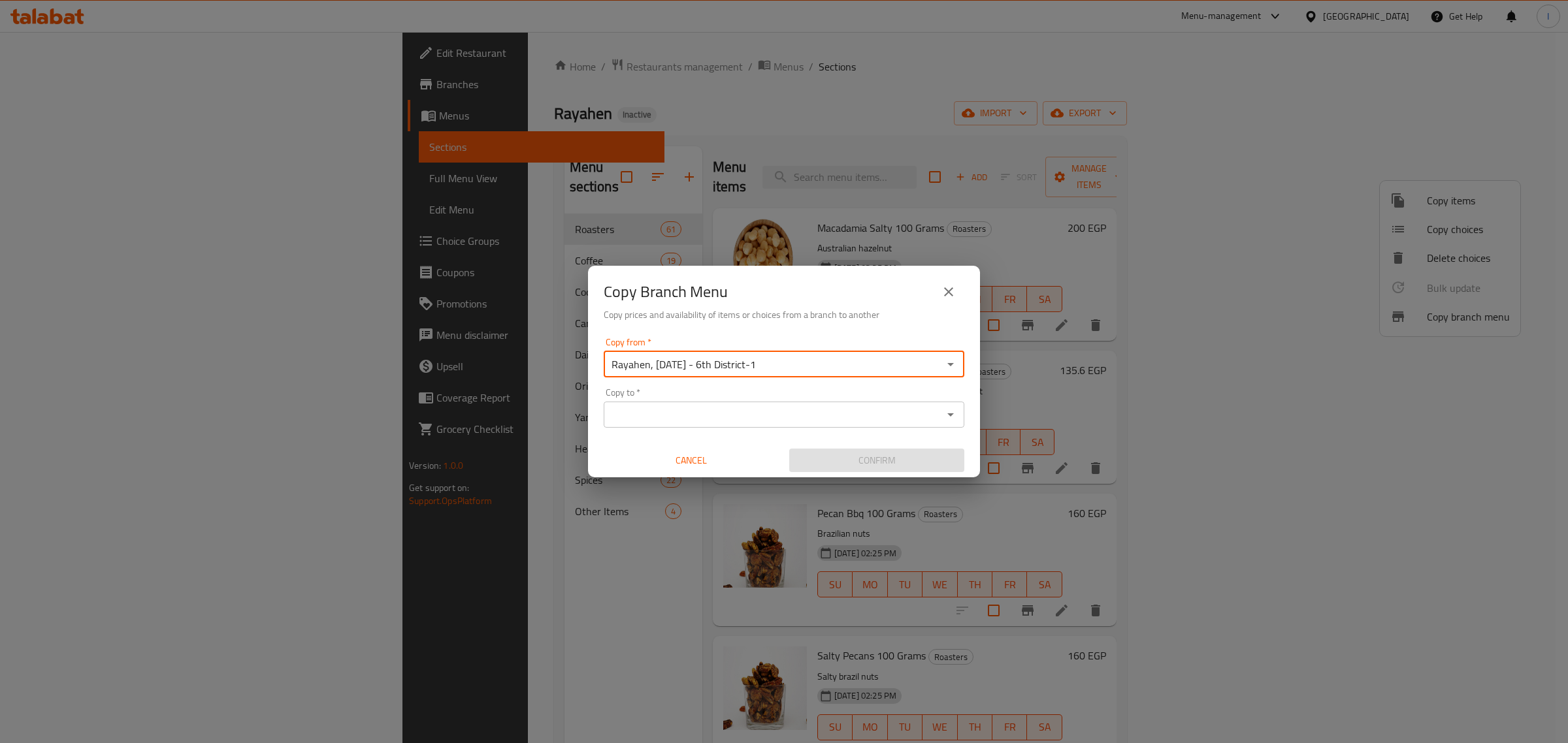
click at [758, 415] on input "Copy to   *" at bounding box center [773, 415] width 331 height 18
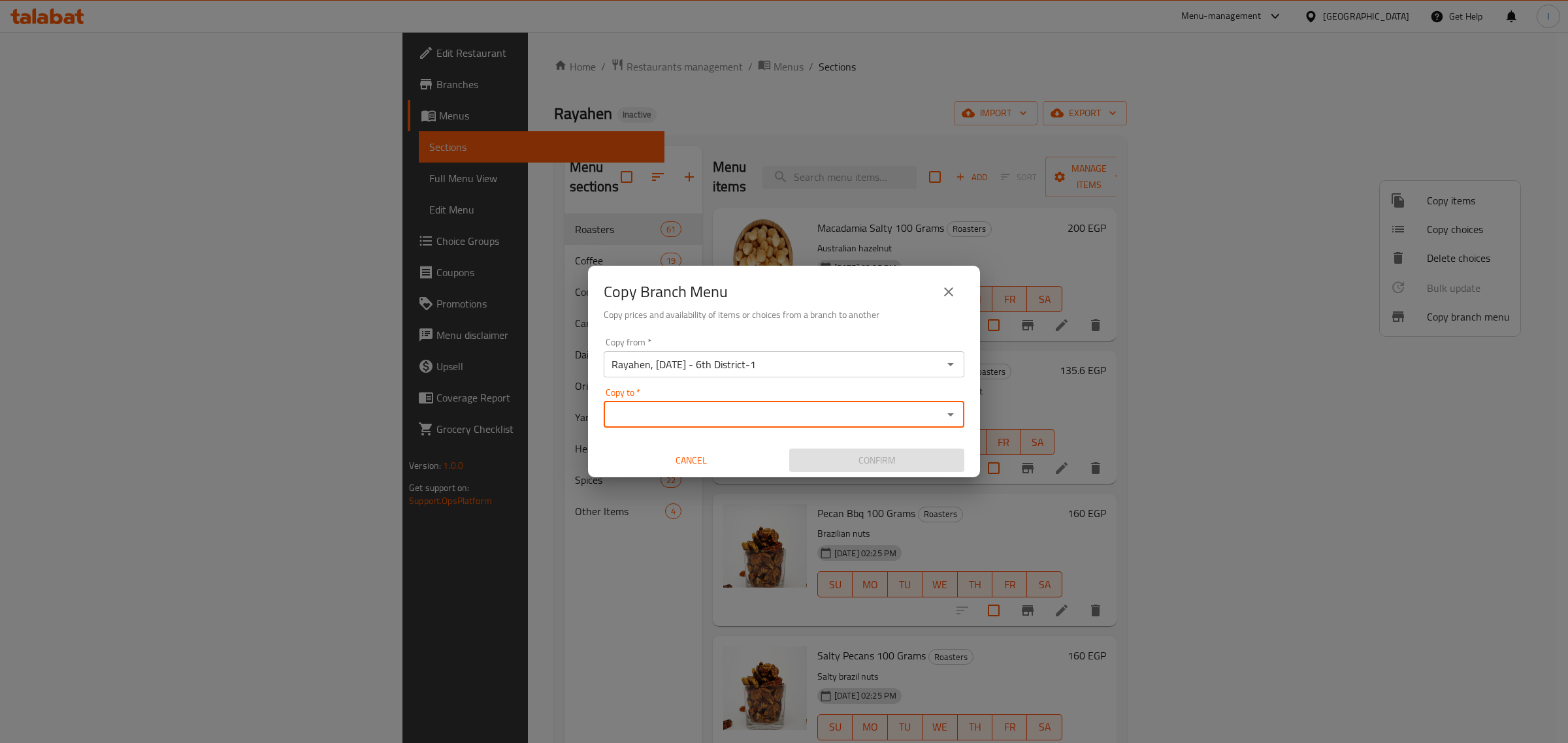
paste input "776967"
type input "776967"
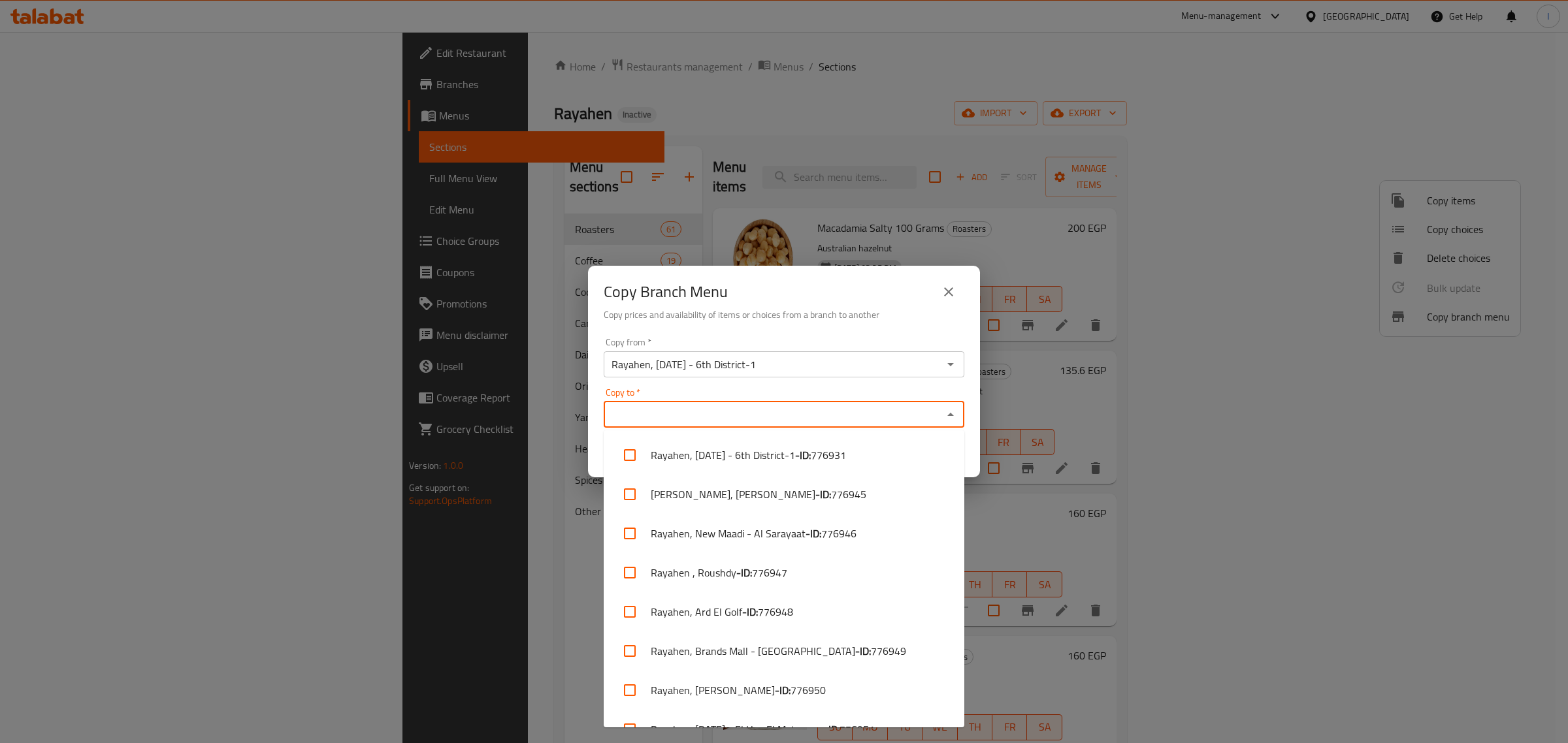
click at [668, 419] on input "Copy to   *" at bounding box center [773, 415] width 331 height 18
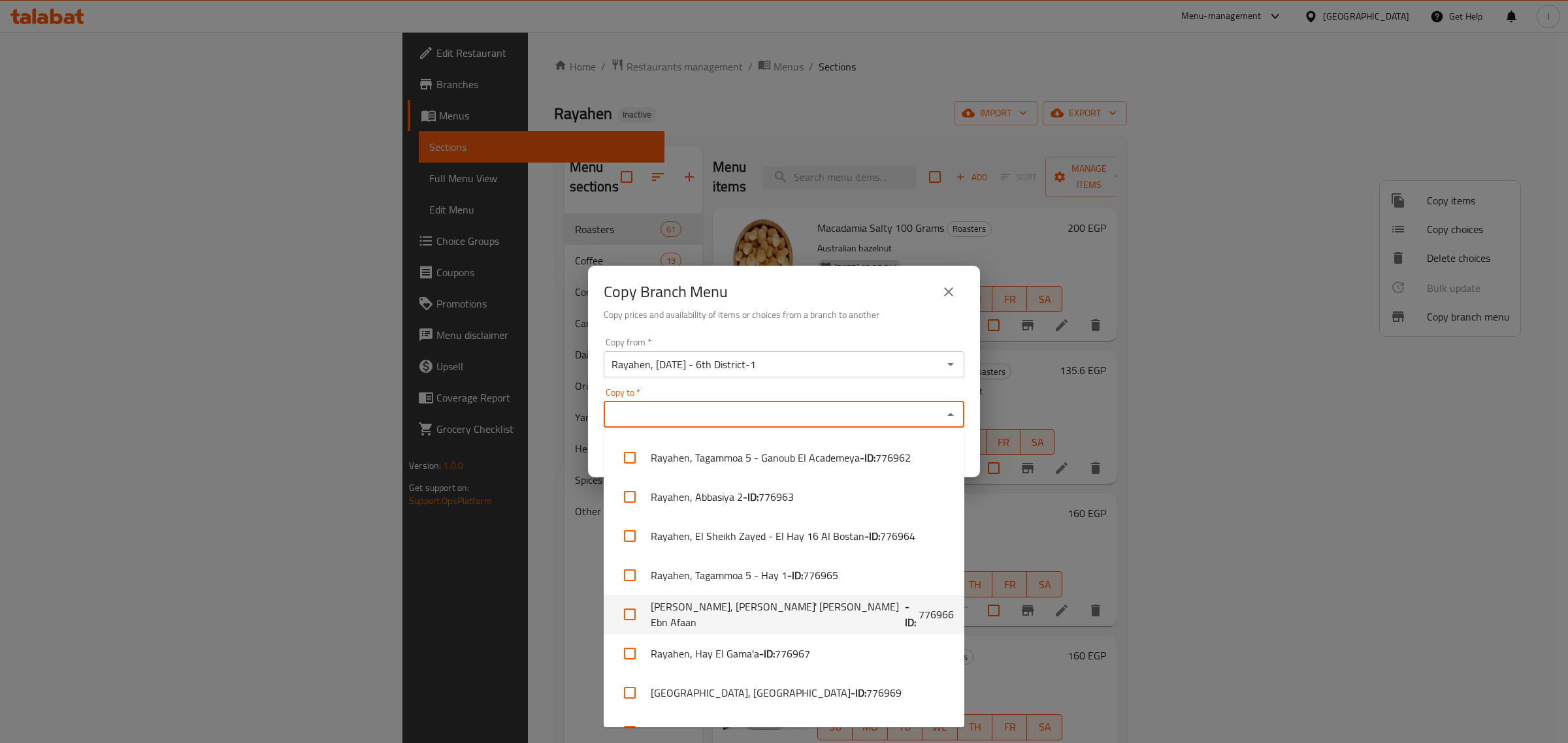
scroll to position [613, 0]
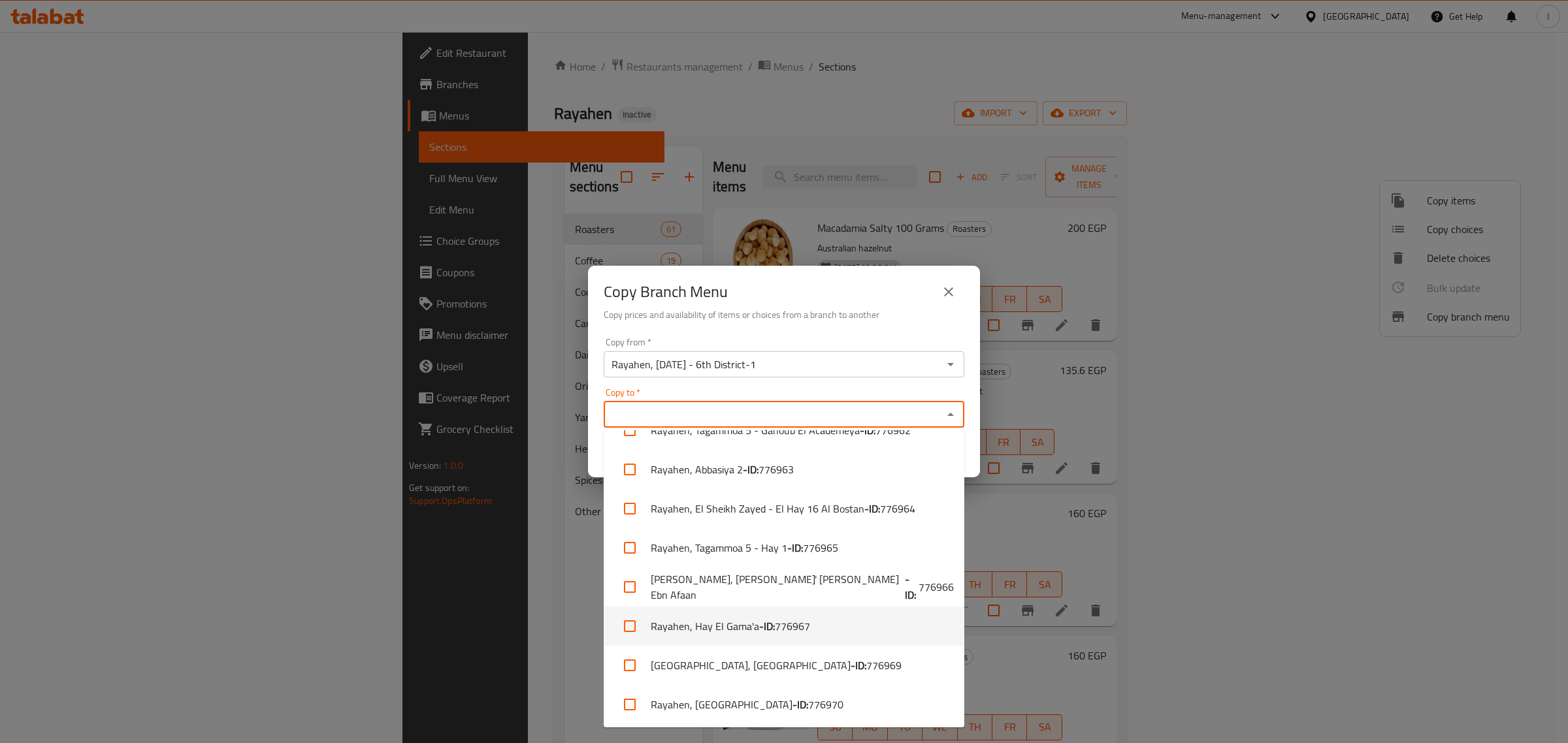
click at [736, 619] on li "[PERSON_NAME], [PERSON_NAME] - ID: 776967" at bounding box center [784, 626] width 361 height 39
checkbox input "true"
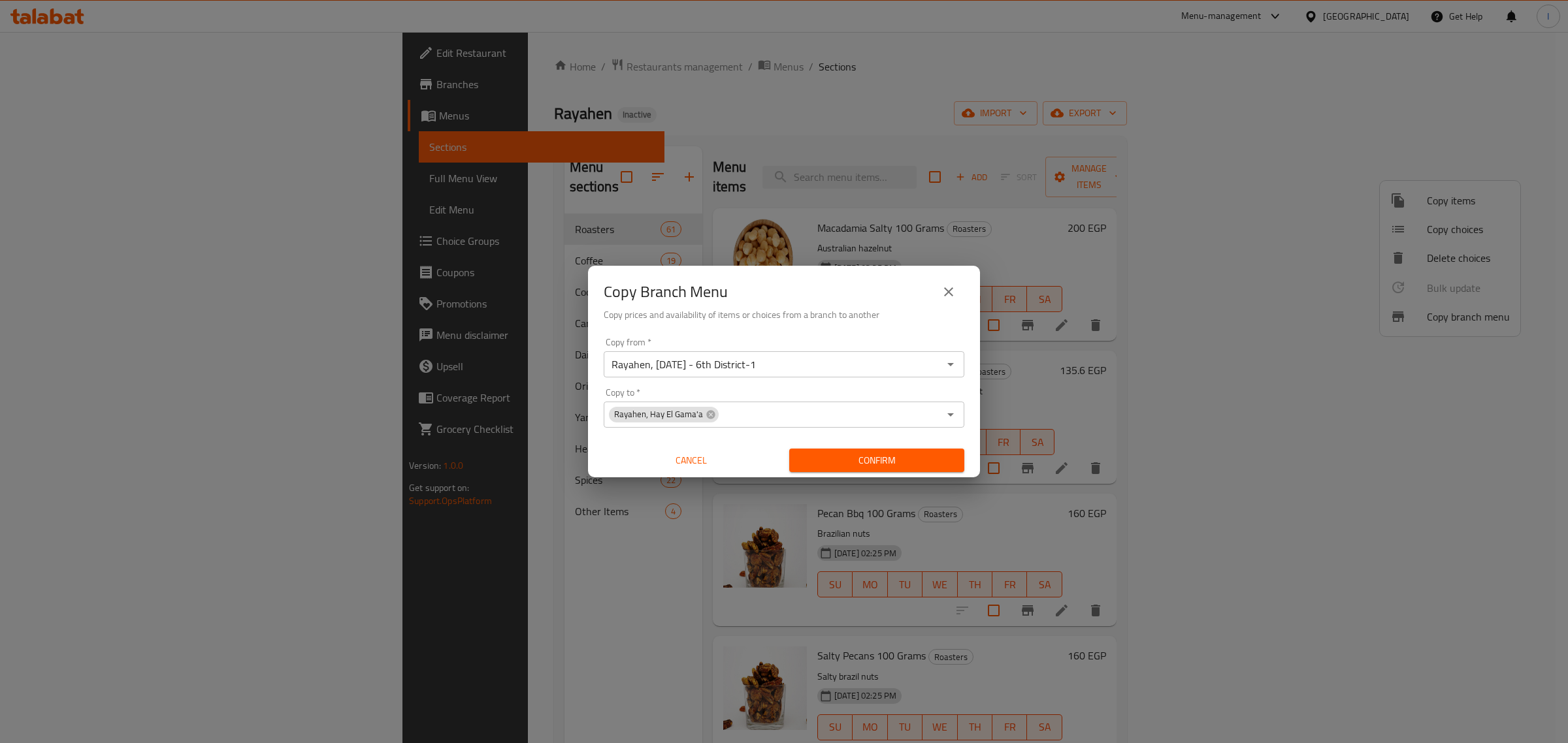
click at [797, 335] on div "Copy from   * [GEOGRAPHIC_DATA], [DATE] - 6th District-1 Copy from * Copy to   …" at bounding box center [784, 405] width 392 height 146
click at [884, 465] on span "Confirm" at bounding box center [877, 460] width 154 height 16
